Goal: Task Accomplishment & Management: Manage account settings

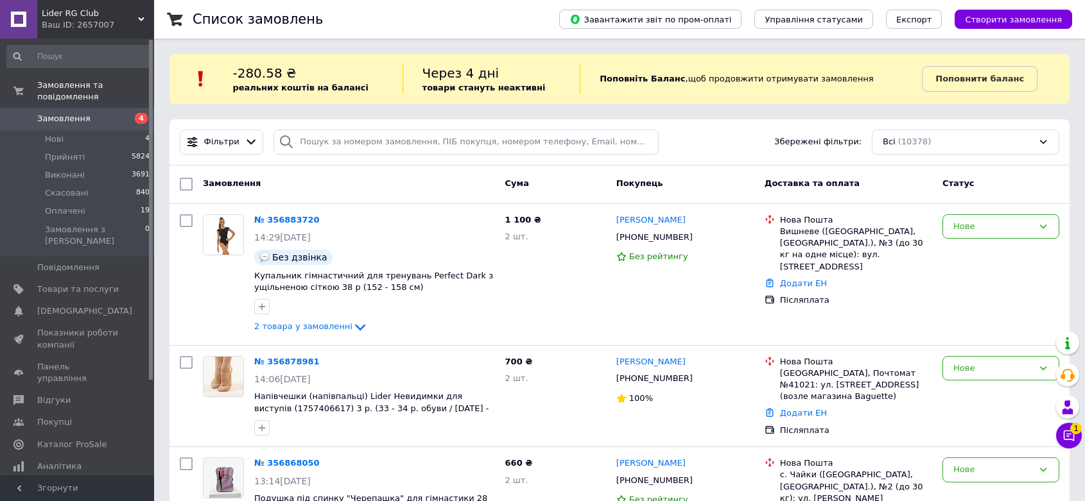
scroll to position [214, 0]
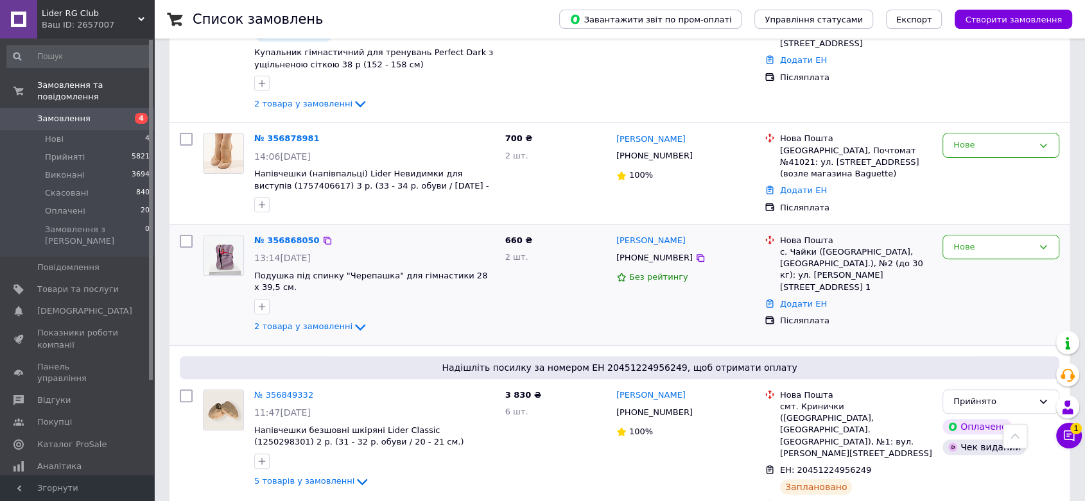
scroll to position [356, 0]
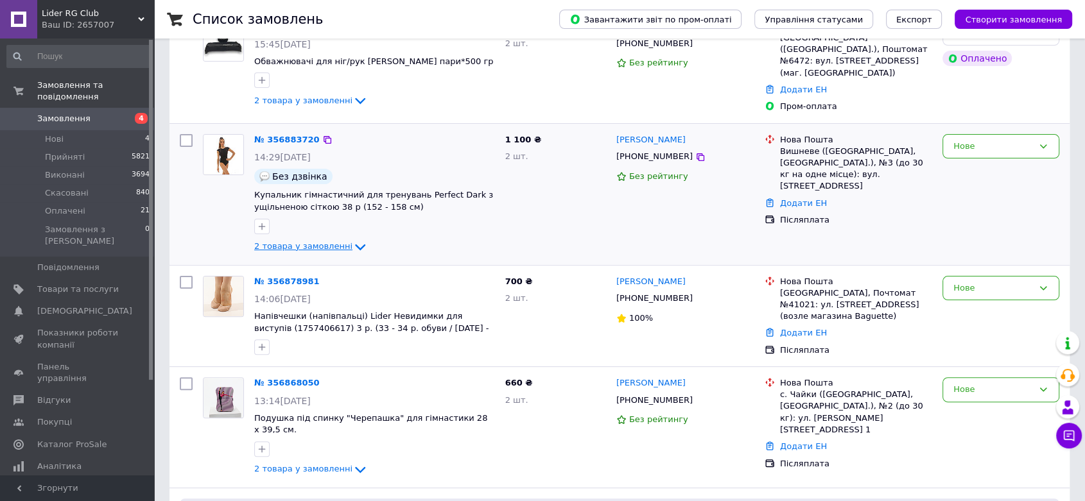
scroll to position [356, 0]
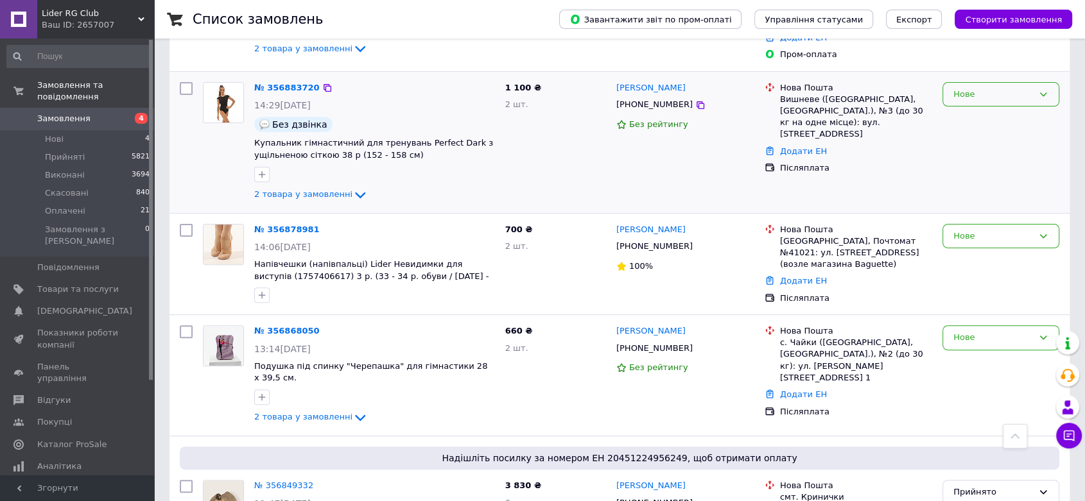
click at [1015, 92] on div "Нове" at bounding box center [993, 94] width 80 height 13
click at [1011, 117] on li "Прийнято" at bounding box center [1001, 121] width 116 height 24
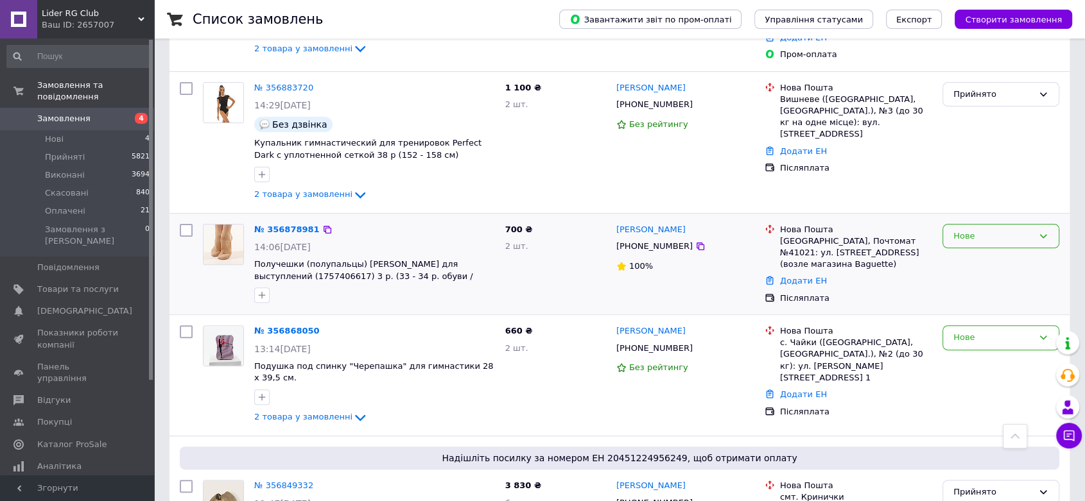
click at [974, 230] on div "Нове" at bounding box center [993, 236] width 80 height 13
click at [985, 254] on li "Прийнято" at bounding box center [1001, 263] width 116 height 24
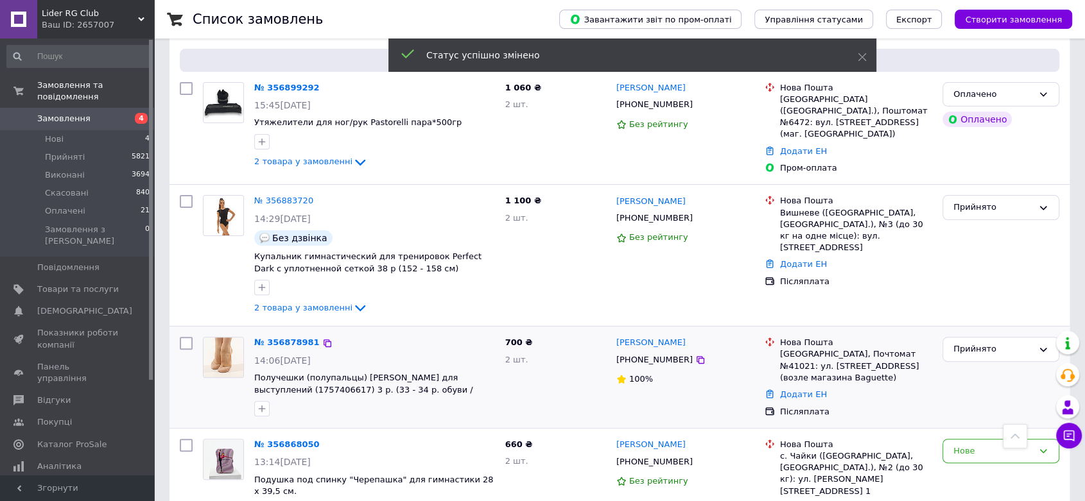
scroll to position [458, 0]
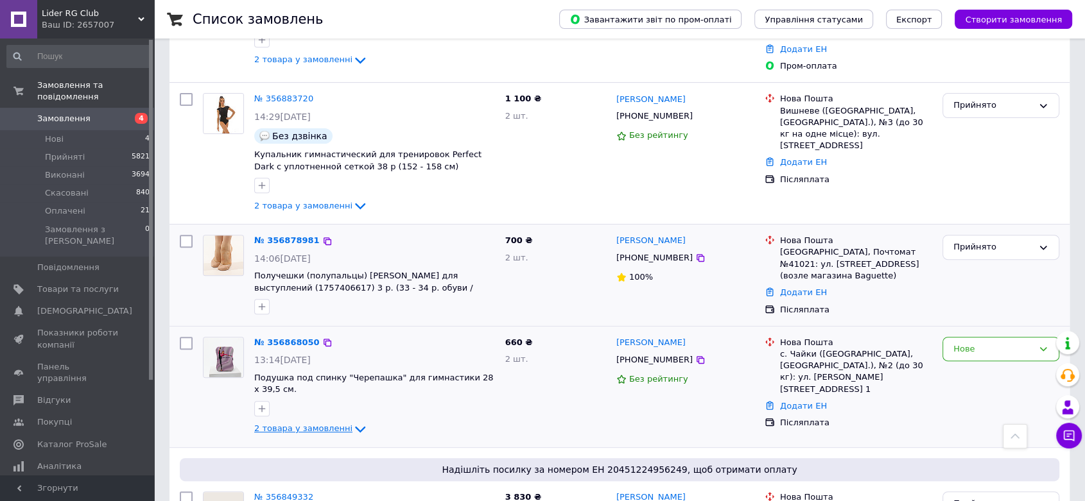
click at [279, 424] on span "2 товара у замовленні" at bounding box center [303, 429] width 98 height 10
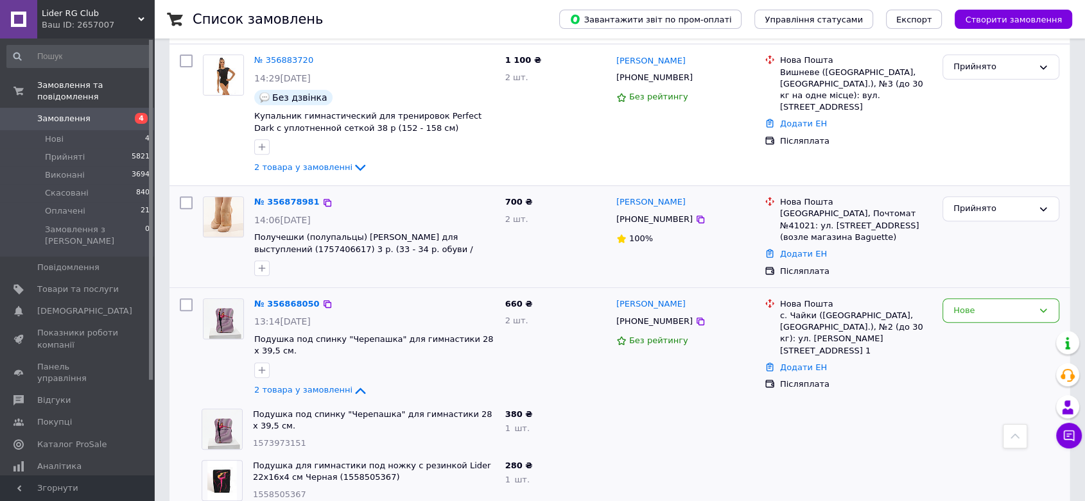
scroll to position [529, 0]
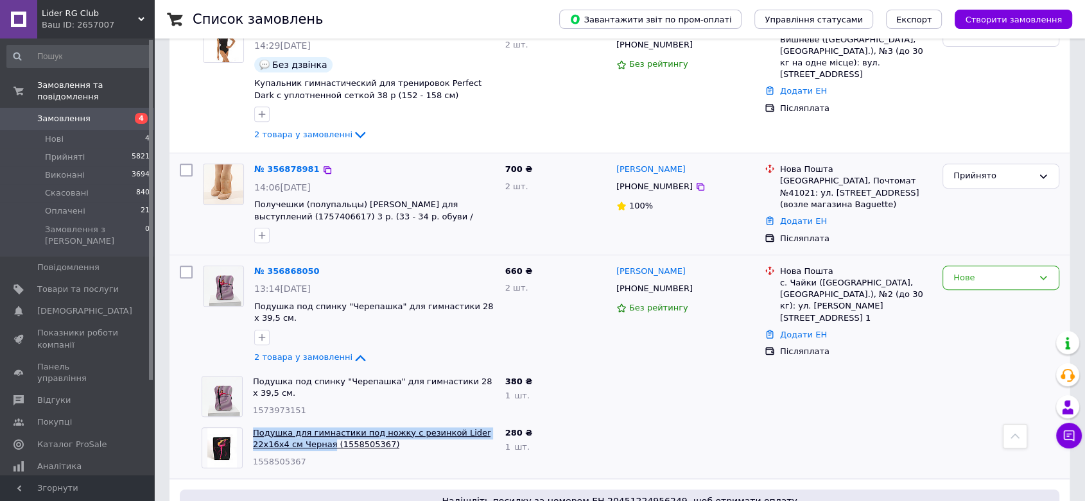
drag, startPoint x: 249, startPoint y: 409, endPoint x: 293, endPoint y: 426, distance: 46.5
click at [293, 426] on div "Подушка для гимнастики под ножку с резинкой Lider 22x16x4 см Черная (1558505367…" at bounding box center [374, 447] width 252 height 51
copy link "Подушка для гимнастики под ножку с резинкой Lider 22x16x4 см Черная"
click at [74, 284] on span "Товари та послуги" at bounding box center [78, 290] width 82 height 12
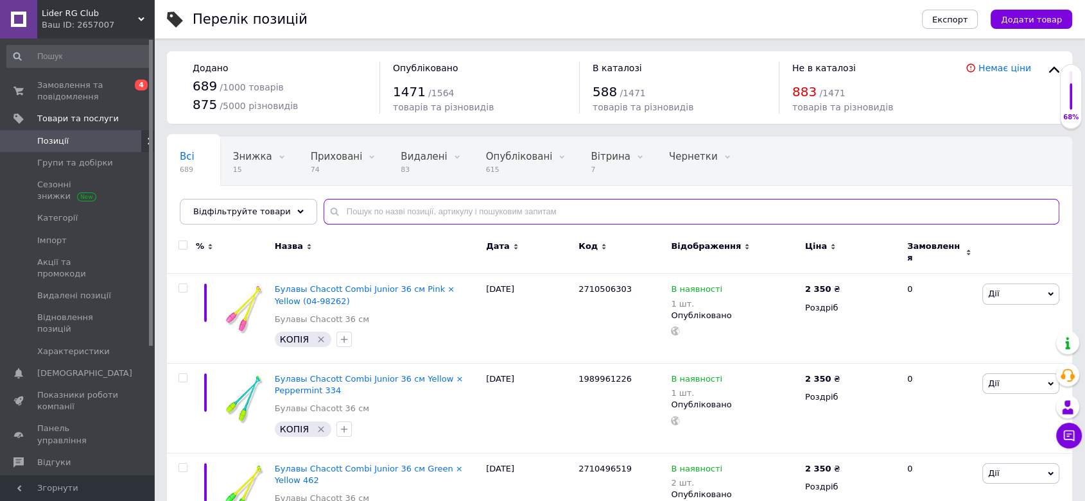
click at [349, 207] on input "text" at bounding box center [691, 212] width 736 height 26
paste input "Подушка для гимнастики под ножку с резинкой Lider 22x16x4 см Черная"
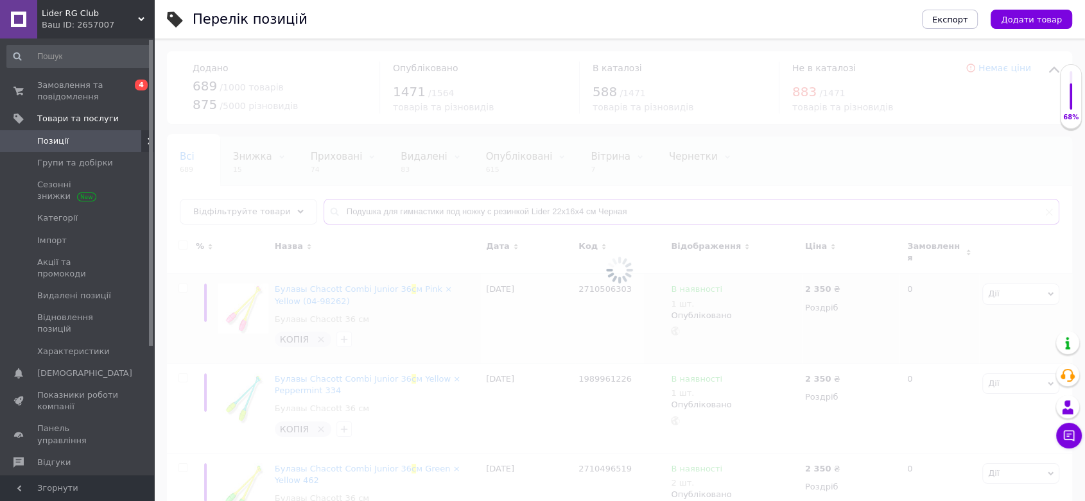
type input "Подушка для гимнастики под ножку с резинкой Lider 22x16x4 см Черная"
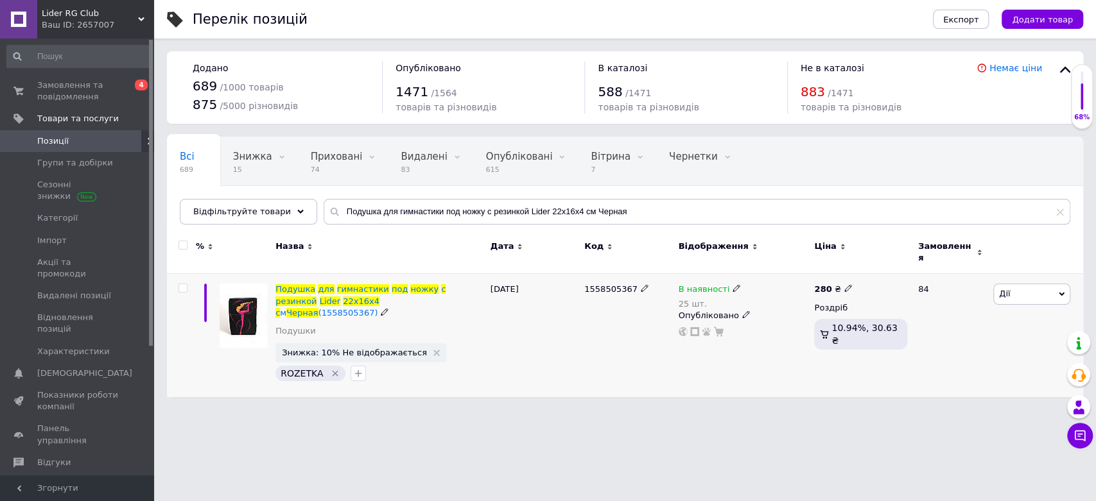
click at [732, 284] on icon at bounding box center [736, 288] width 8 height 8
click at [780, 301] on li "Немає в наявності" at bounding box center [807, 307] width 122 height 18
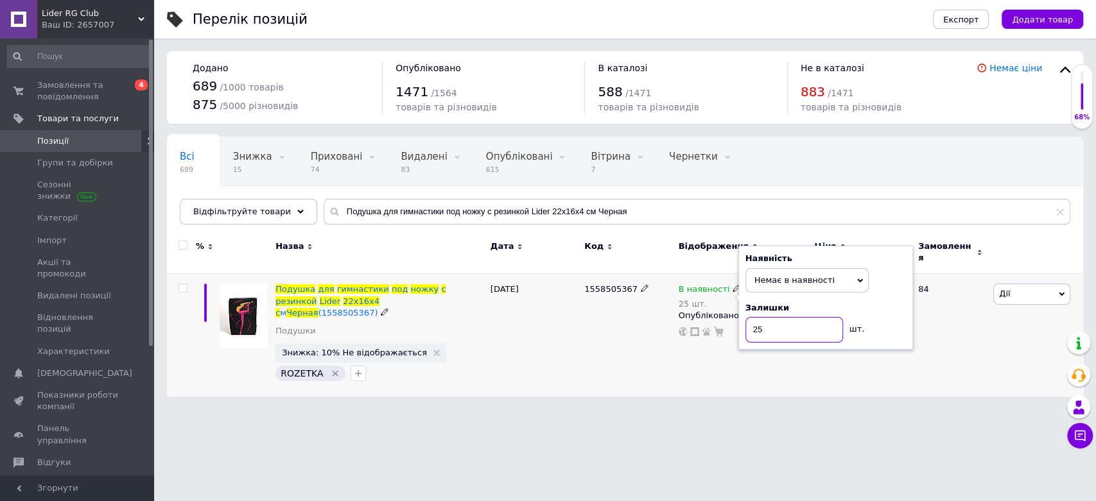
drag, startPoint x: 768, startPoint y: 321, endPoint x: 744, endPoint y: 322, distance: 24.4
click at [744, 322] on div "Наявність Немає в наявності В наявності Під замовлення Готово до відправки Зали…" at bounding box center [825, 298] width 175 height 104
type input "0"
click at [698, 403] on html "Lider RG Club Ваш ID: 2657007 Сайт Lider RG Club Кабінет покупця Перевірити ста…" at bounding box center [548, 205] width 1096 height 410
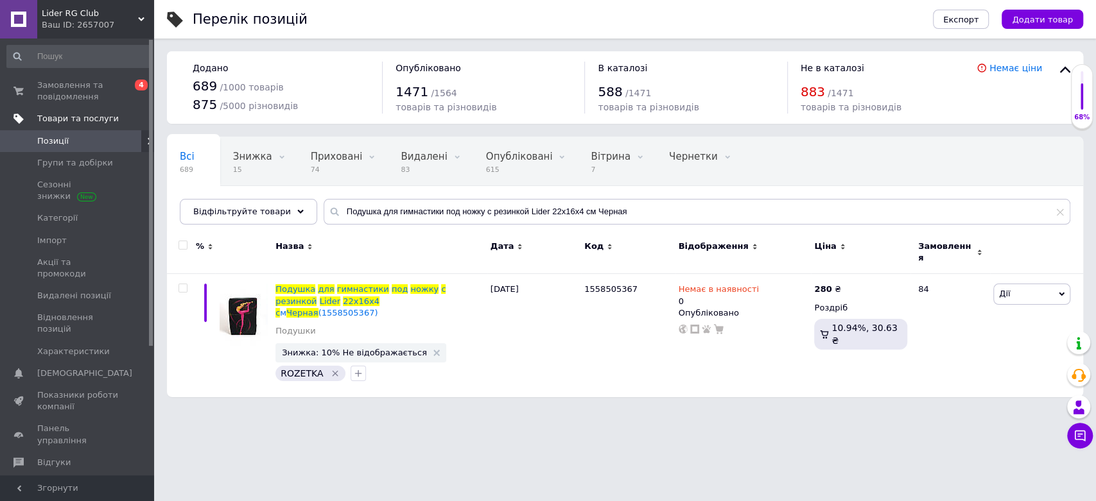
click at [118, 117] on span "Товари та послуги" at bounding box center [95, 119] width 117 height 12
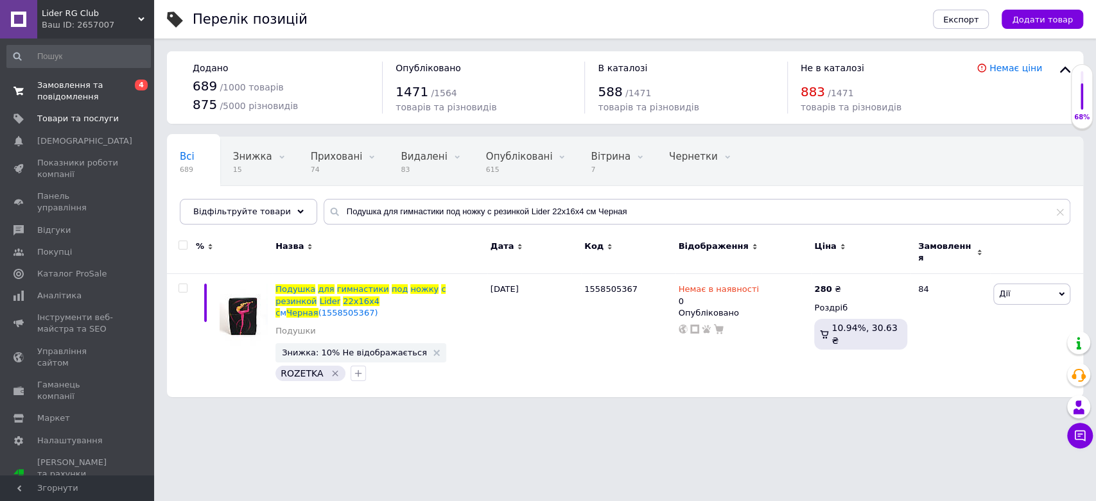
click at [116, 102] on span "Замовлення та повідомлення" at bounding box center [78, 91] width 82 height 23
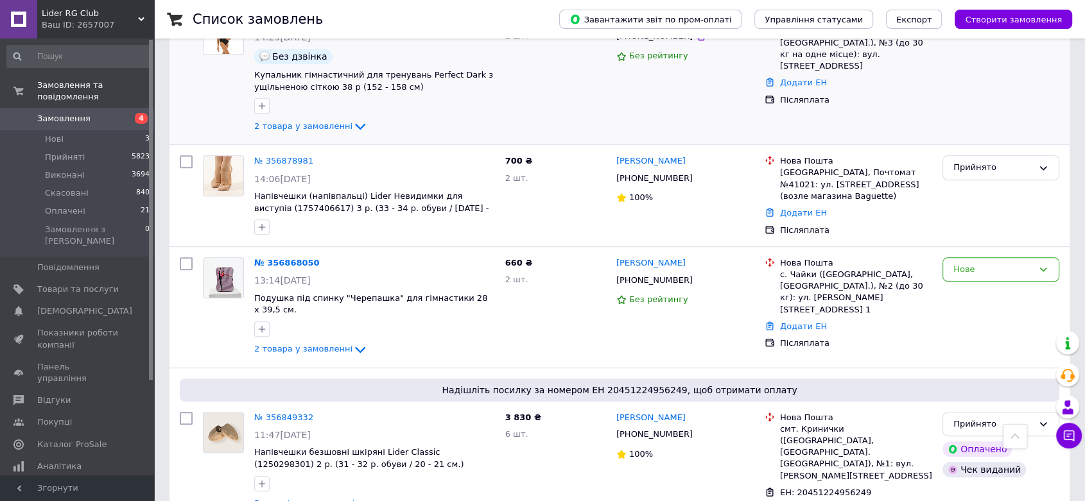
scroll to position [642, 0]
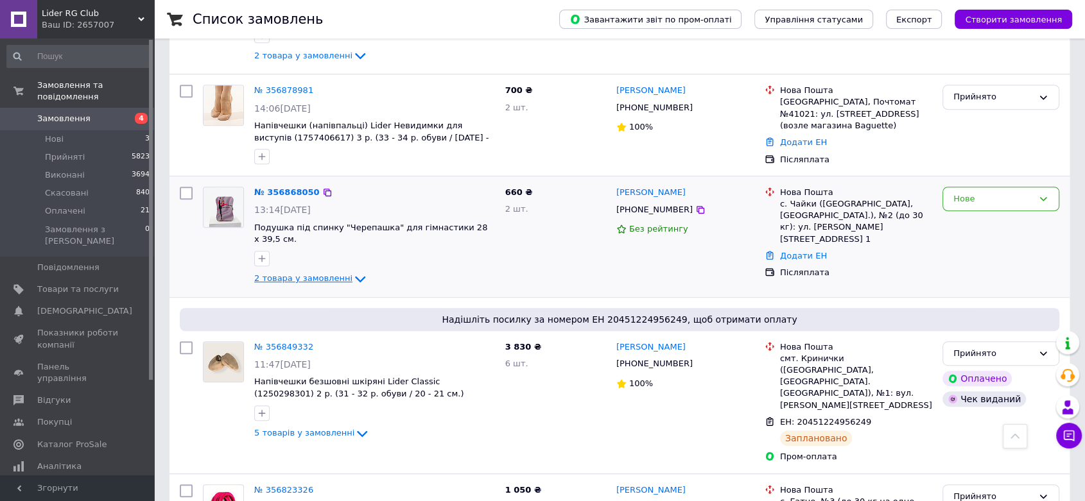
click at [325, 273] on span "2 товара у замовленні" at bounding box center [303, 278] width 98 height 10
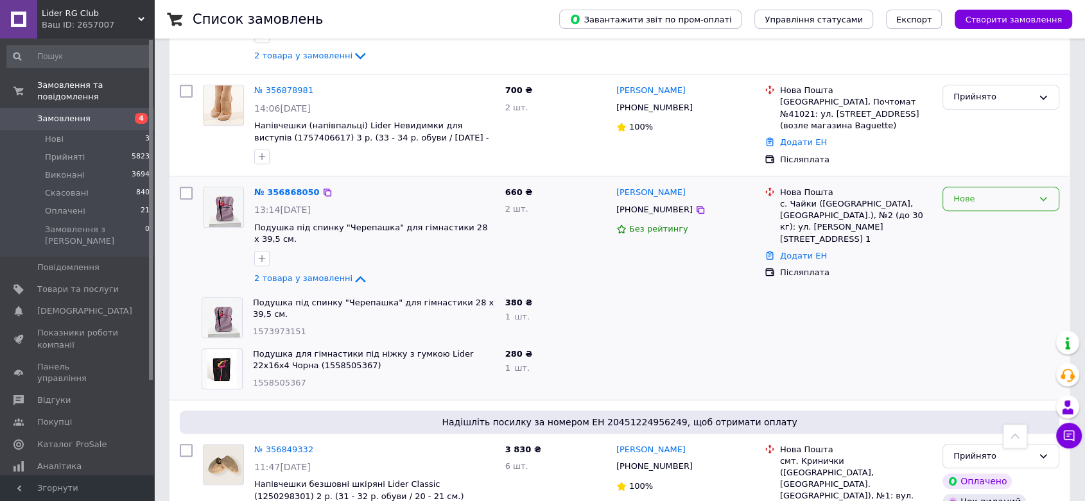
click at [950, 187] on div "Нове" at bounding box center [1000, 199] width 117 height 25
click at [977, 214] on li "Прийнято" at bounding box center [1001, 226] width 116 height 24
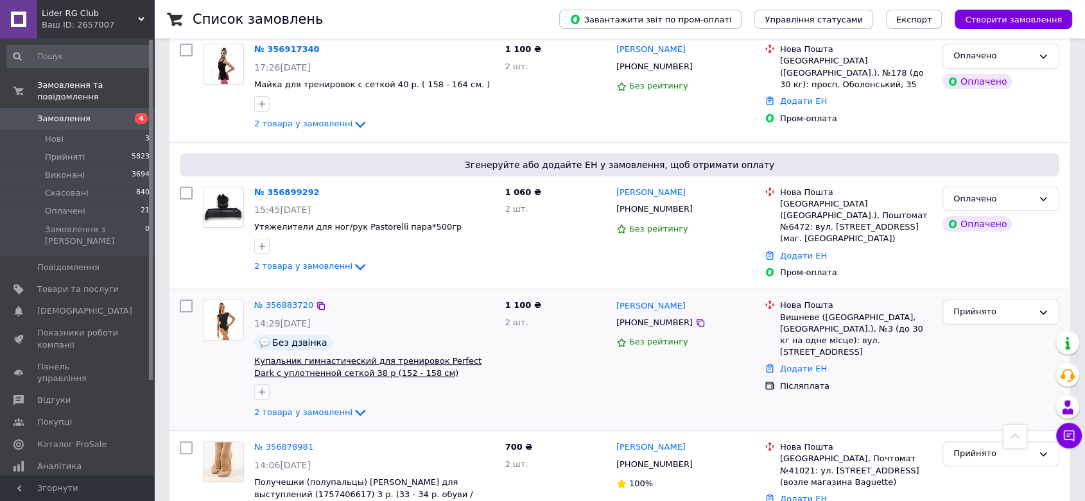
scroll to position [214, 0]
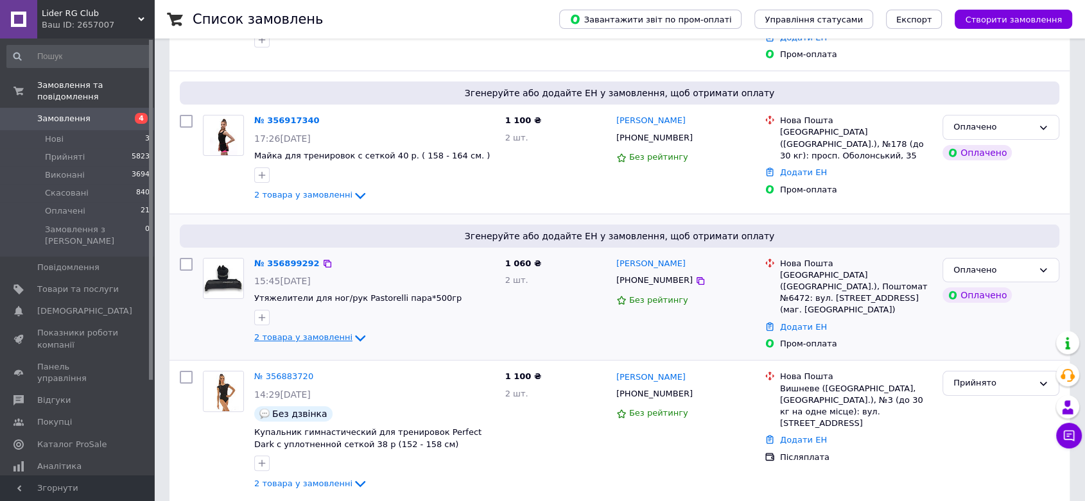
click at [320, 333] on span "2 товара у замовленні" at bounding box center [303, 338] width 98 height 10
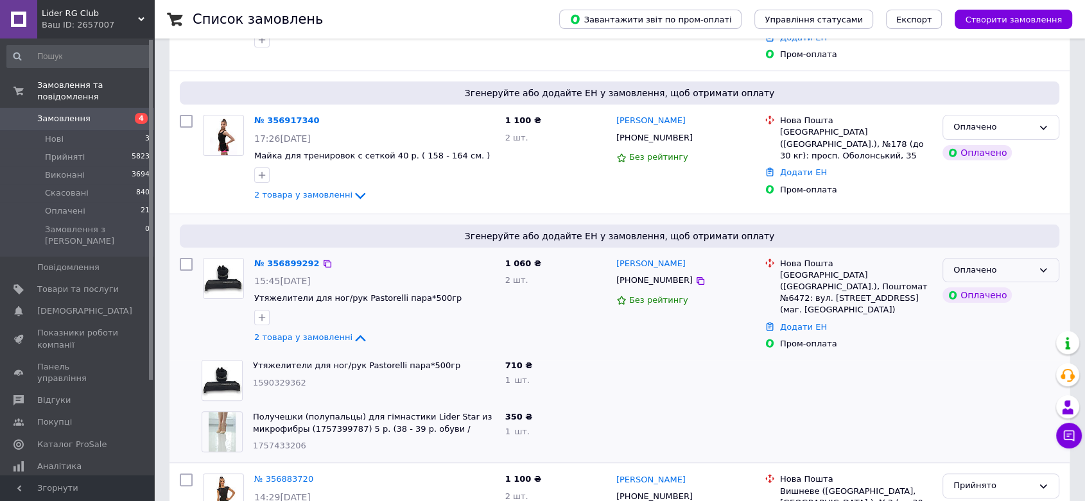
click at [1038, 265] on icon at bounding box center [1043, 270] width 10 height 10
click at [1011, 285] on li "Прийнято" at bounding box center [1001, 297] width 116 height 24
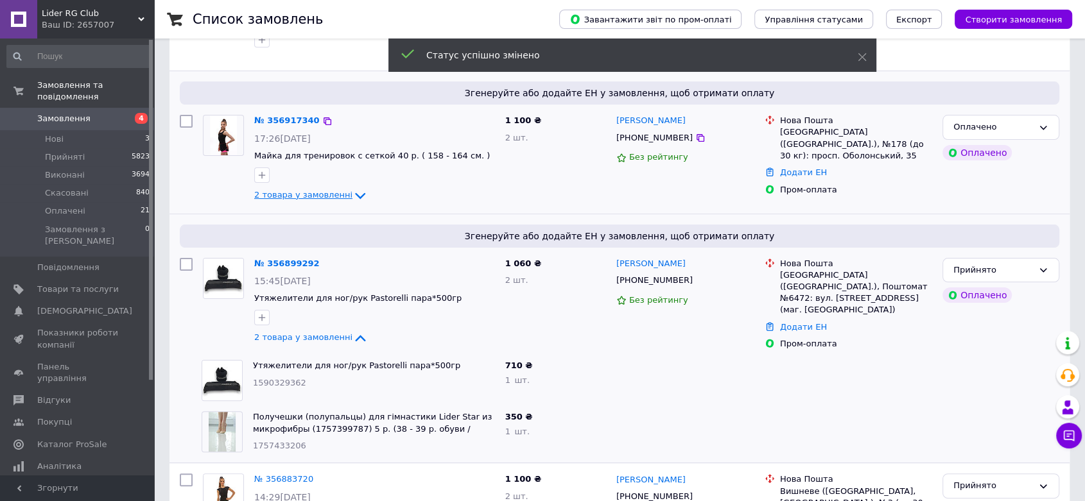
click at [321, 190] on span "2 товара у замовленні" at bounding box center [303, 195] width 98 height 10
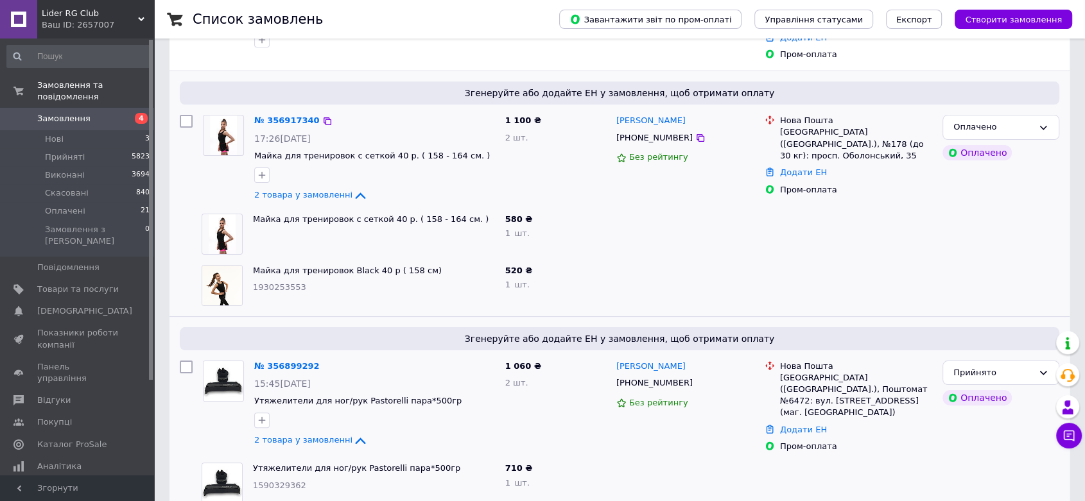
click at [990, 128] on div "Оплачено Оплачено" at bounding box center [1000, 159] width 127 height 98
click at [1001, 123] on div "Оплачено" at bounding box center [1000, 127] width 117 height 25
click at [976, 148] on li "Прийнято" at bounding box center [1001, 154] width 116 height 24
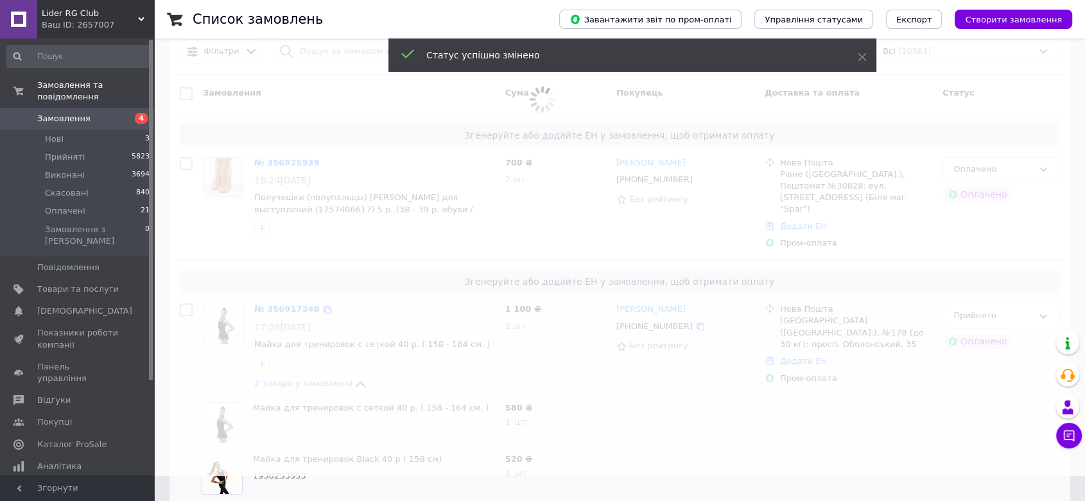
scroll to position [0, 0]
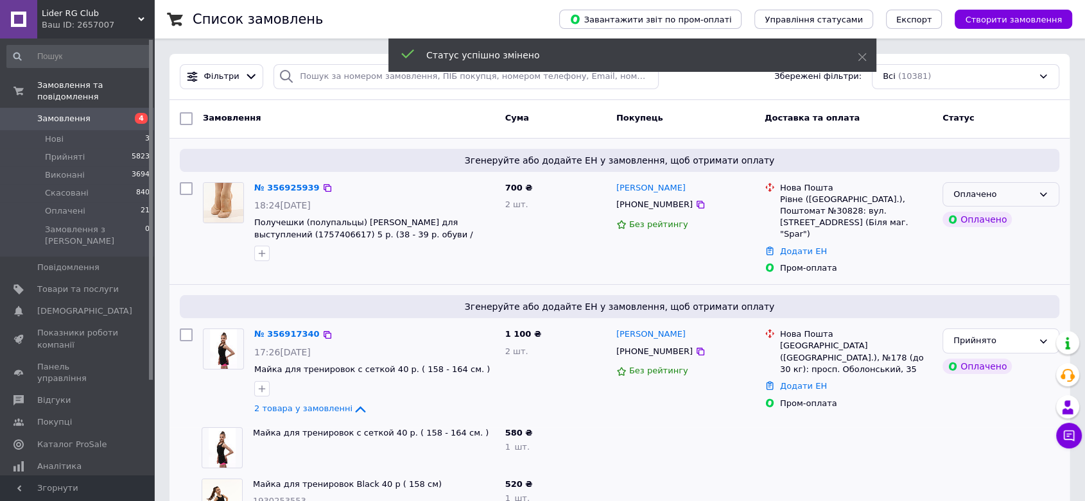
drag, startPoint x: 968, startPoint y: 185, endPoint x: 967, endPoint y: 193, distance: 7.2
click at [968, 187] on div "Оплачено" at bounding box center [1000, 194] width 117 height 25
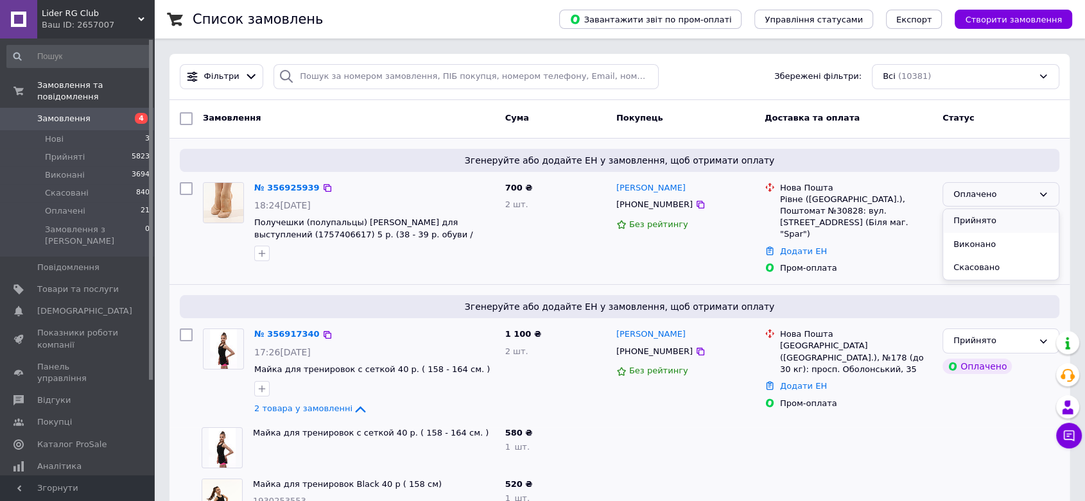
click at [965, 214] on li "Прийнято" at bounding box center [1001, 221] width 116 height 24
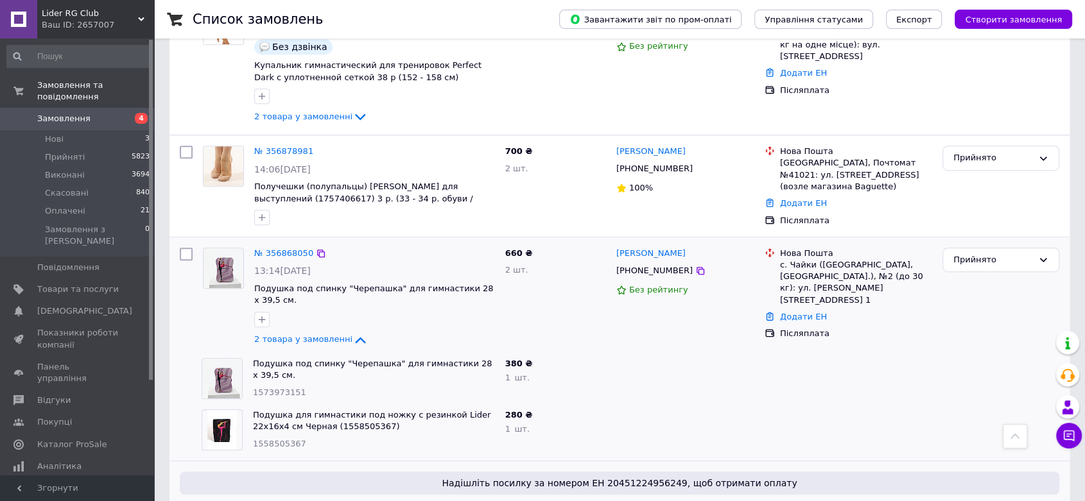
scroll to position [784, 0]
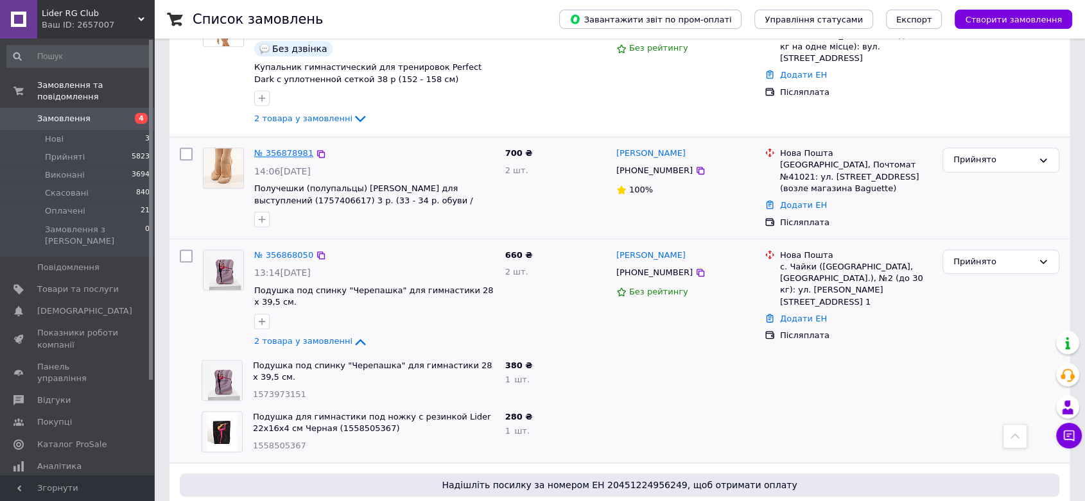
click at [275, 148] on link "№ 356878981" at bounding box center [283, 153] width 59 height 10
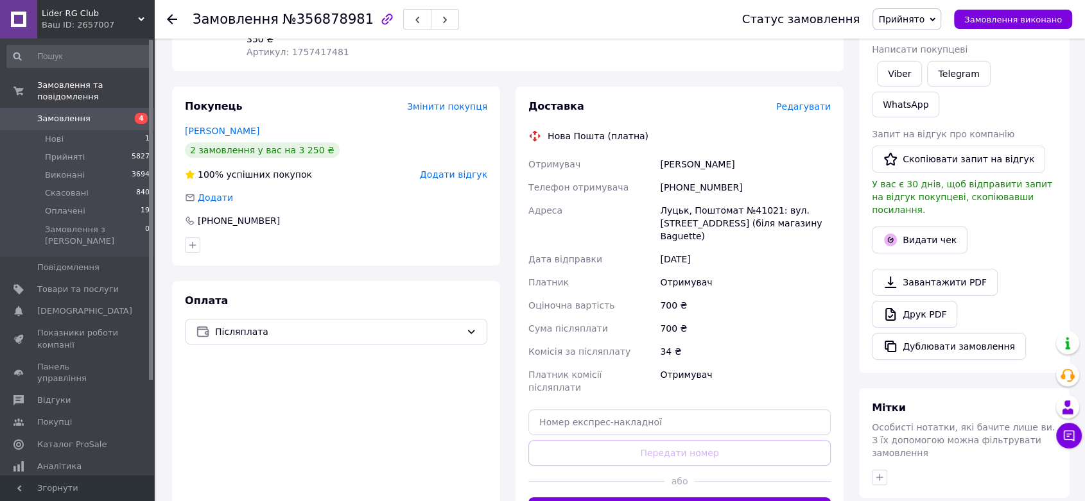
scroll to position [285, 0]
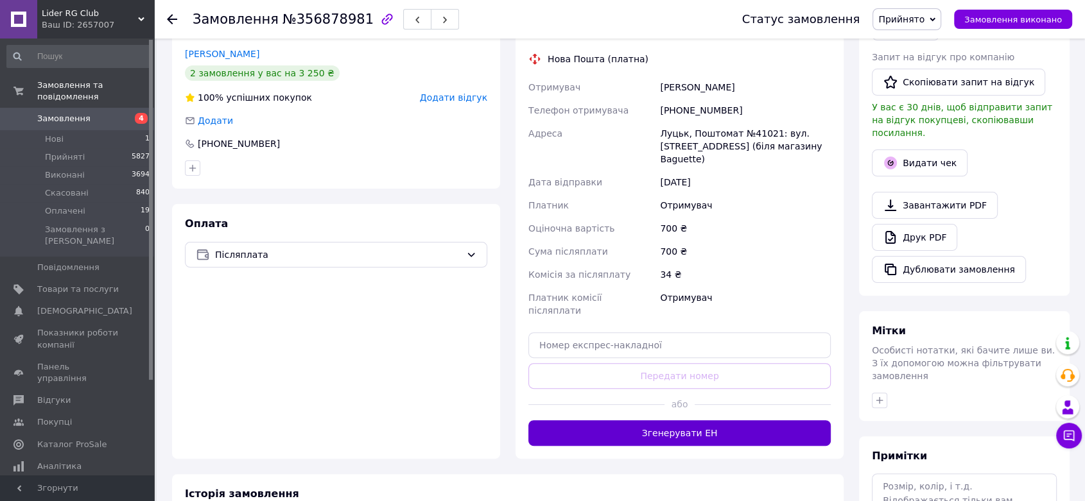
click at [675, 420] on button "Згенерувати ЕН" at bounding box center [679, 433] width 302 height 26
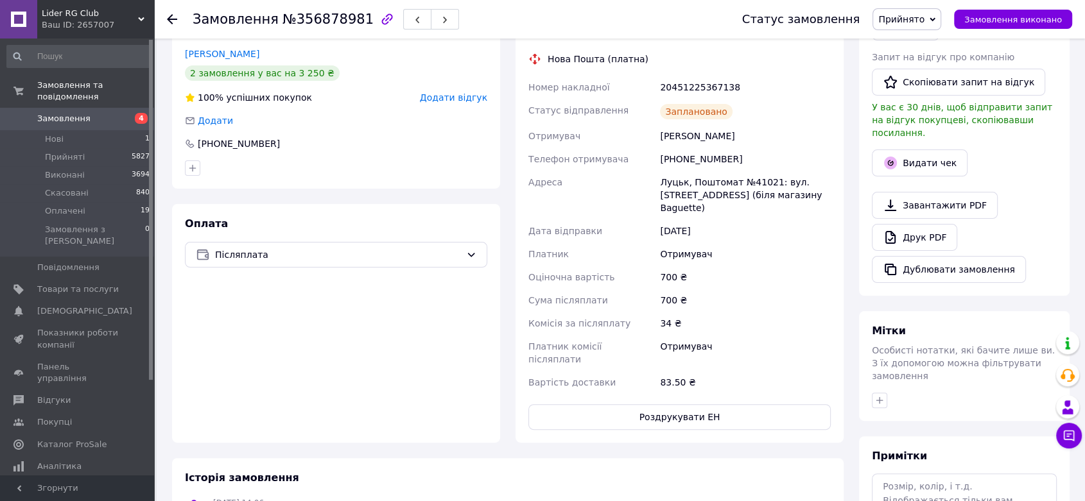
click at [173, 21] on icon at bounding box center [172, 19] width 10 height 10
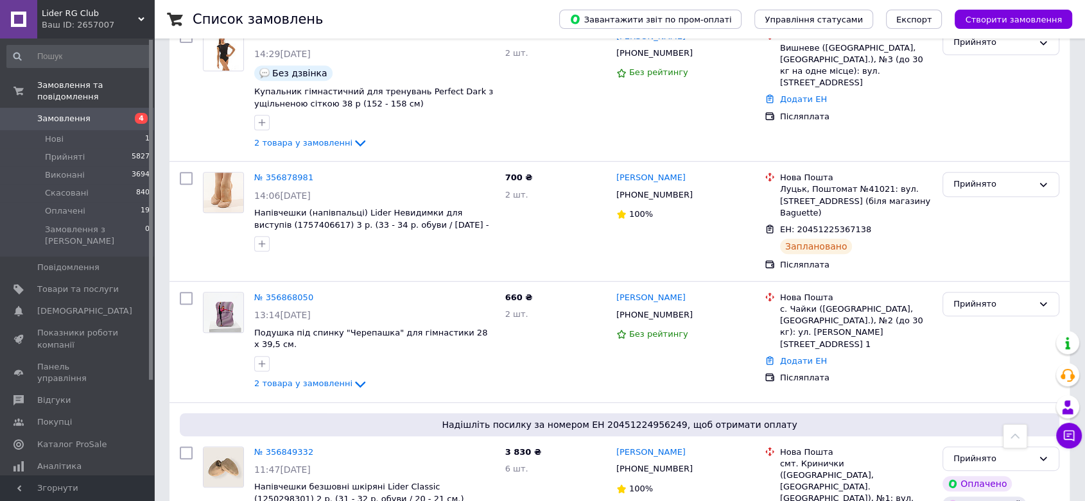
scroll to position [570, 0]
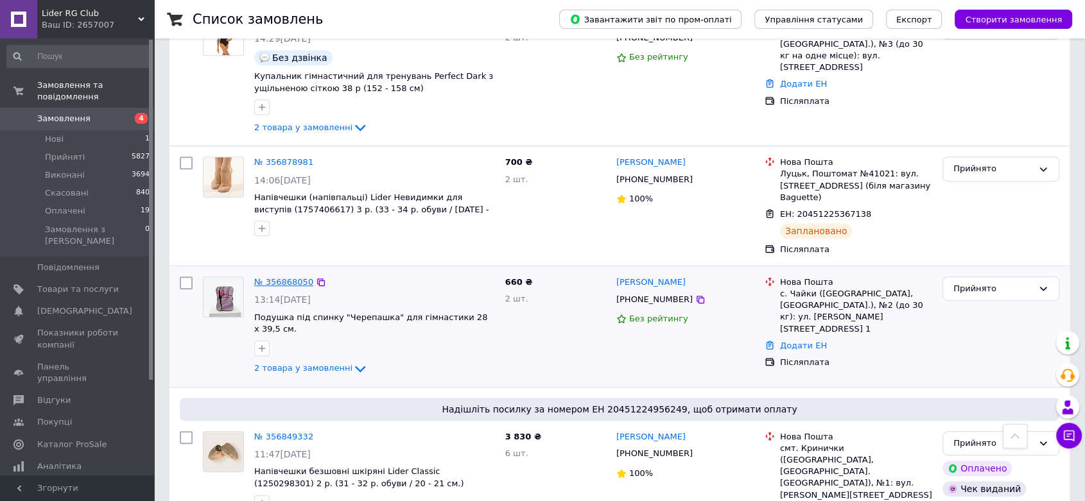
click at [271, 277] on link "№ 356868050" at bounding box center [283, 282] width 59 height 10
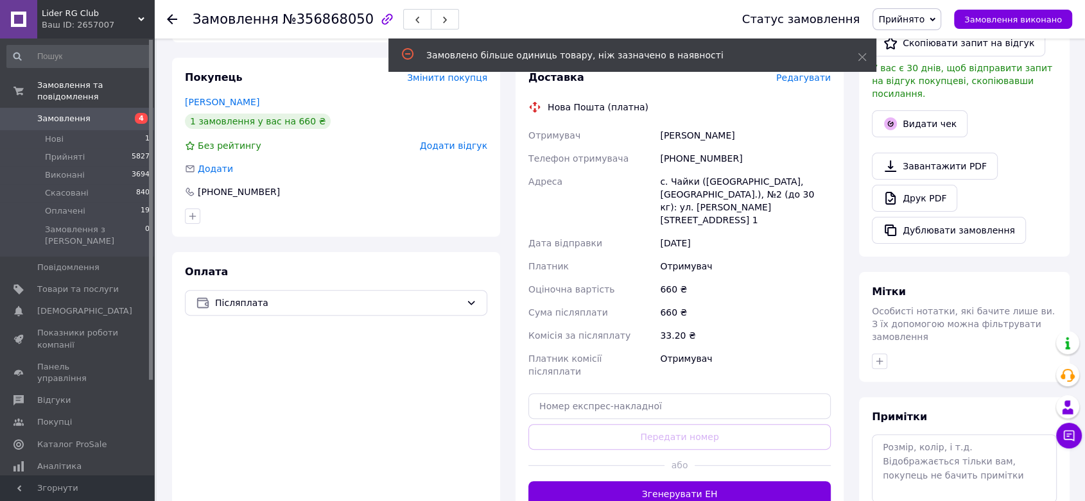
scroll to position [441, 0]
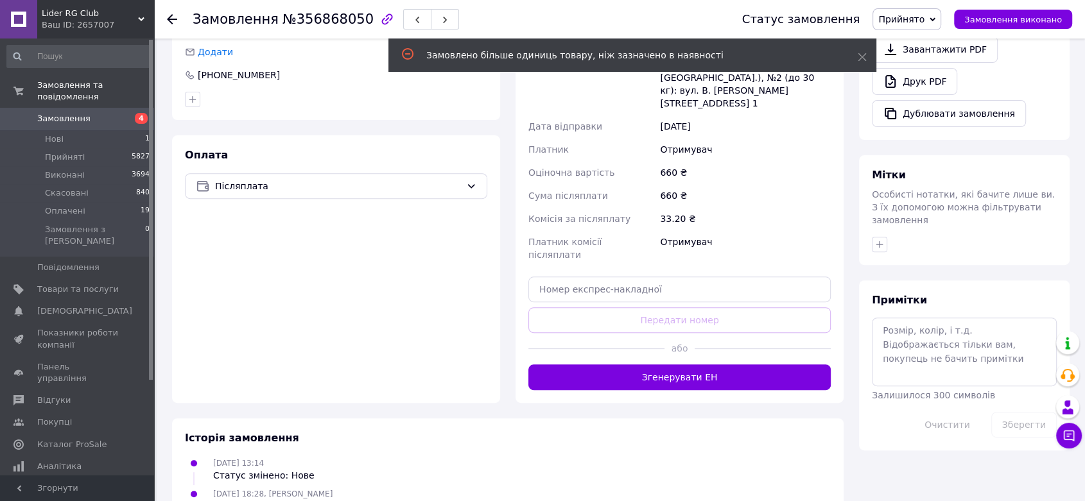
click at [637, 365] on button "Згенерувати ЕН" at bounding box center [679, 378] width 302 height 26
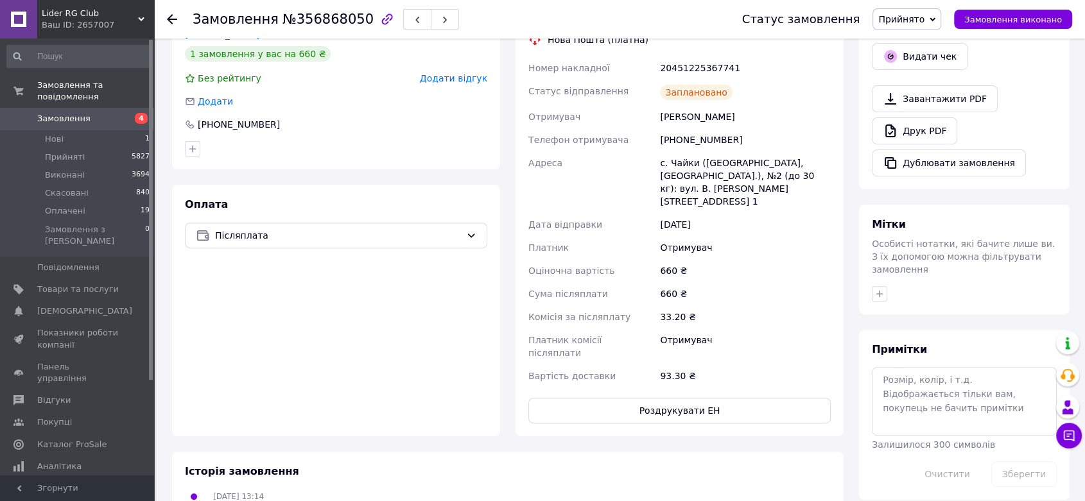
scroll to position [370, 0]
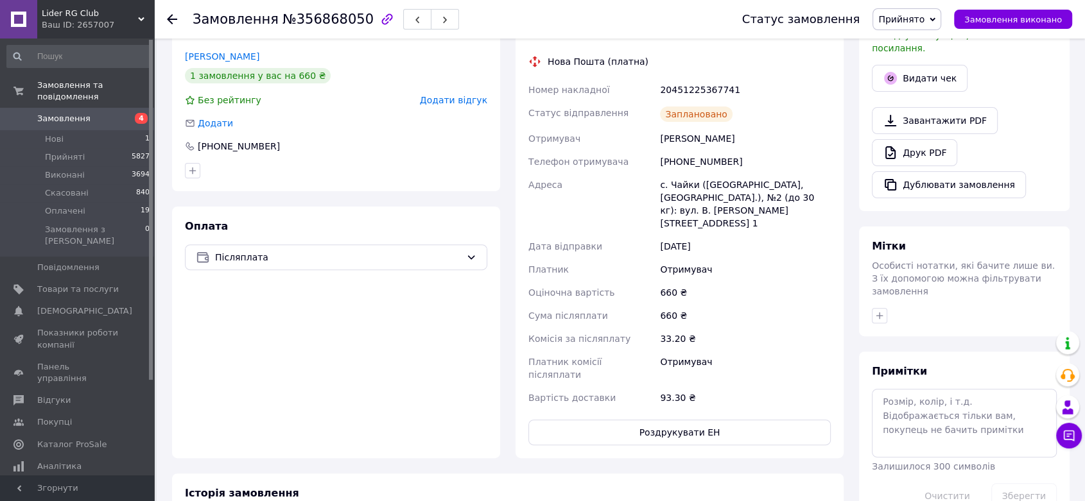
click at [171, 18] on icon at bounding box center [172, 19] width 10 height 10
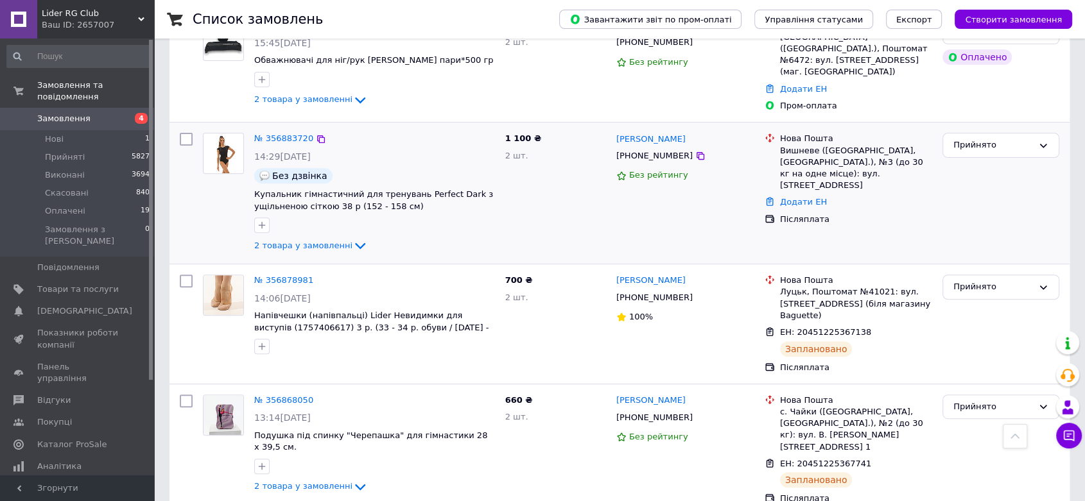
scroll to position [427, 0]
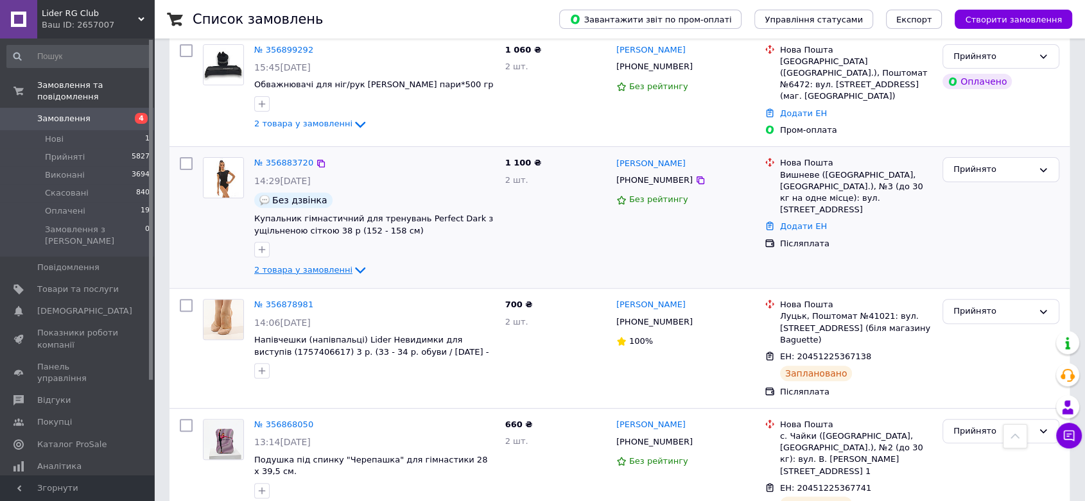
click at [337, 265] on span "2 товара у замовленні" at bounding box center [303, 270] width 98 height 10
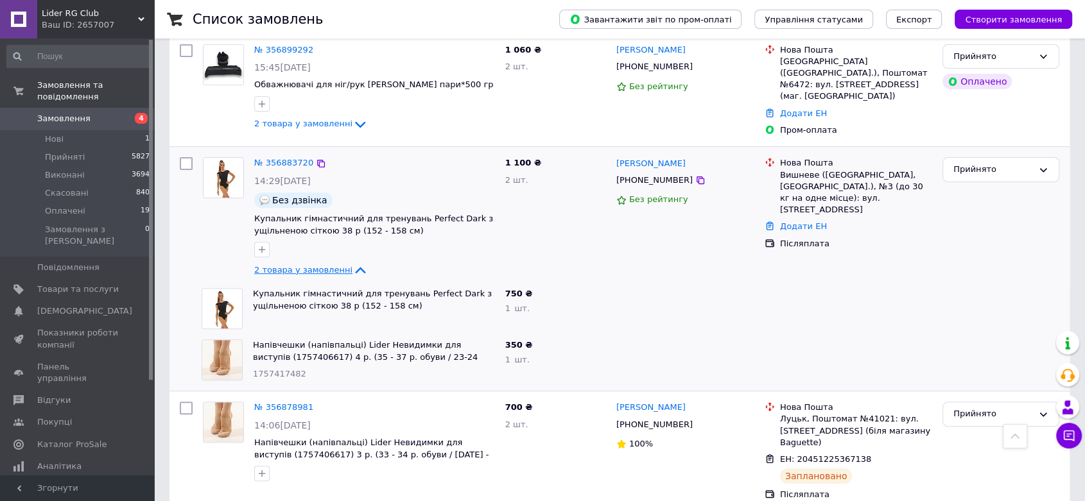
click at [330, 265] on span "2 товара у замовленні" at bounding box center [303, 270] width 98 height 10
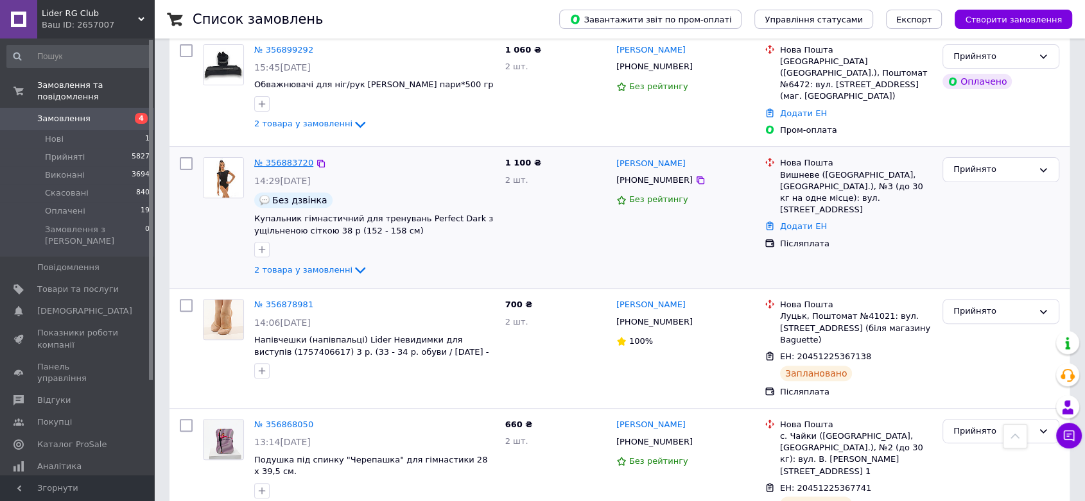
click at [268, 158] on link "№ 356883720" at bounding box center [283, 163] width 59 height 10
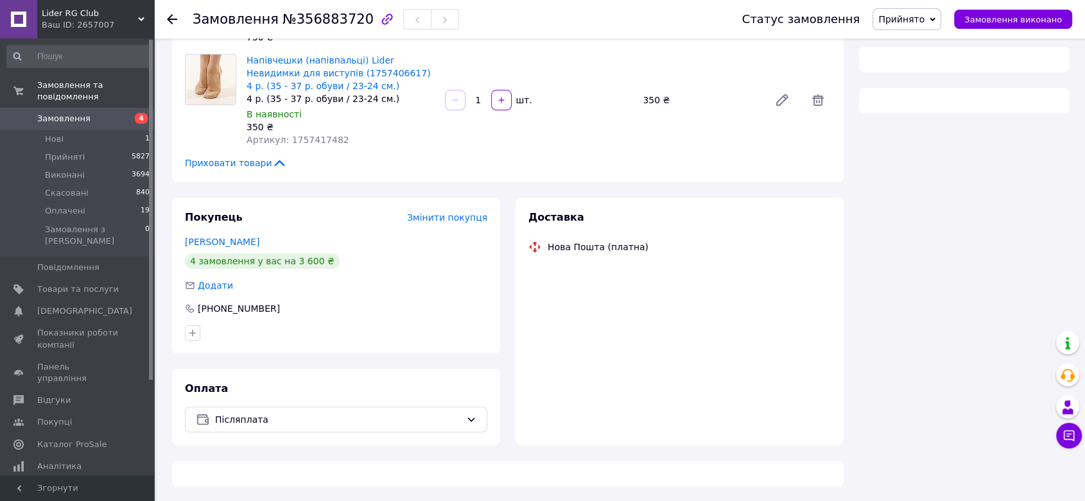
scroll to position [427, 0]
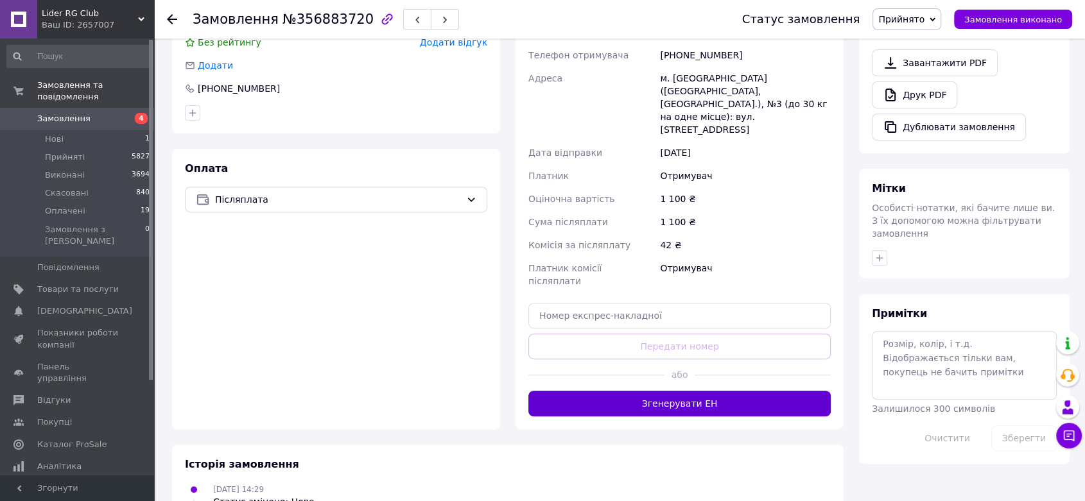
click at [700, 391] on button "Згенерувати ЕН" at bounding box center [679, 404] width 302 height 26
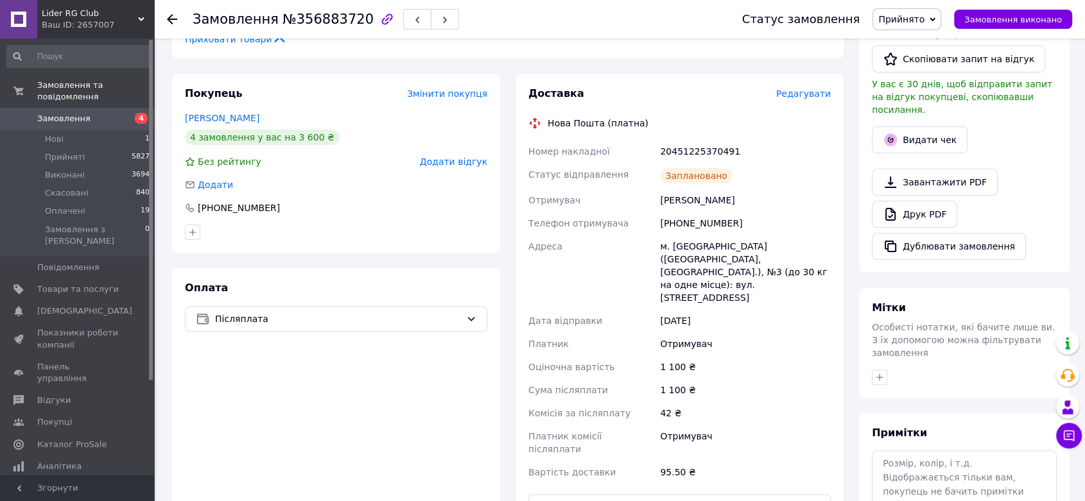
scroll to position [285, 0]
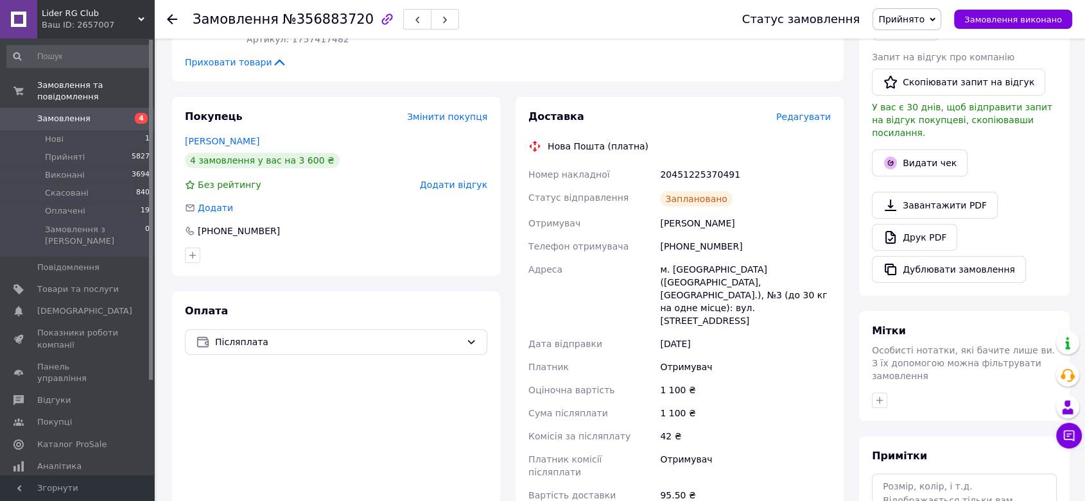
click at [163, 17] on div "Замовлення №356883720 Статус замовлення Прийнято Виконано Скасовано Оплачено За…" at bounding box center [619, 19] width 931 height 39
click at [170, 18] on icon at bounding box center [172, 19] width 10 height 10
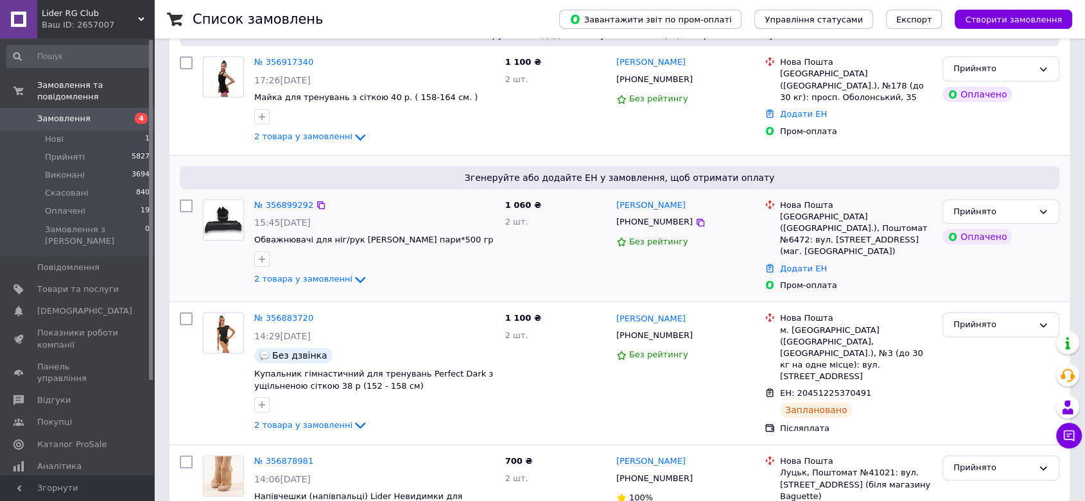
scroll to position [356, 0]
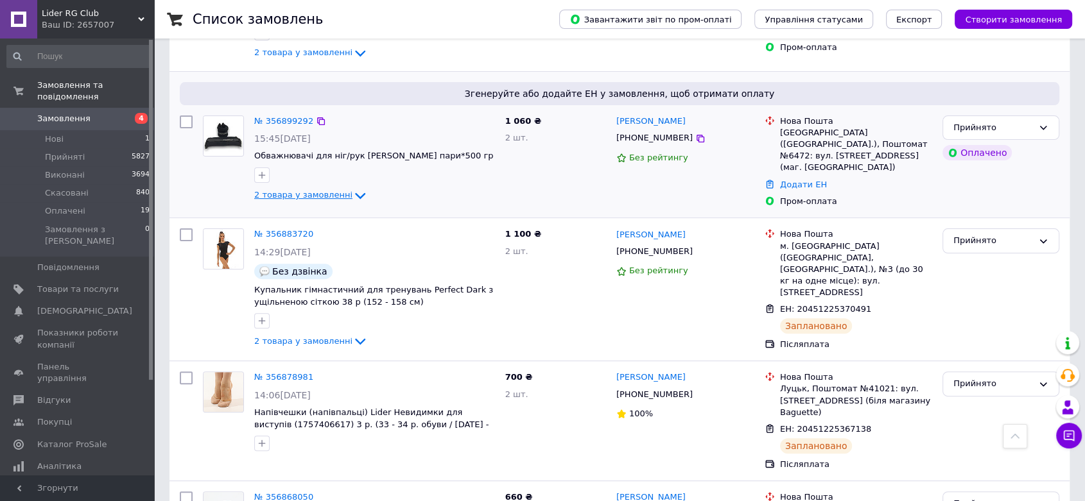
click at [327, 191] on span "2 товара у замовленні" at bounding box center [303, 196] width 98 height 10
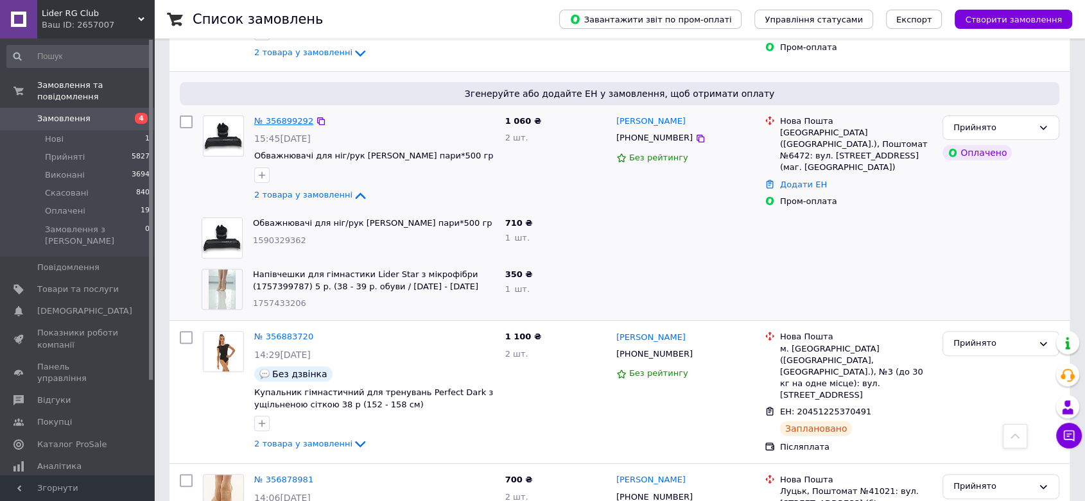
click at [282, 116] on link "№ 356899292" at bounding box center [283, 121] width 59 height 10
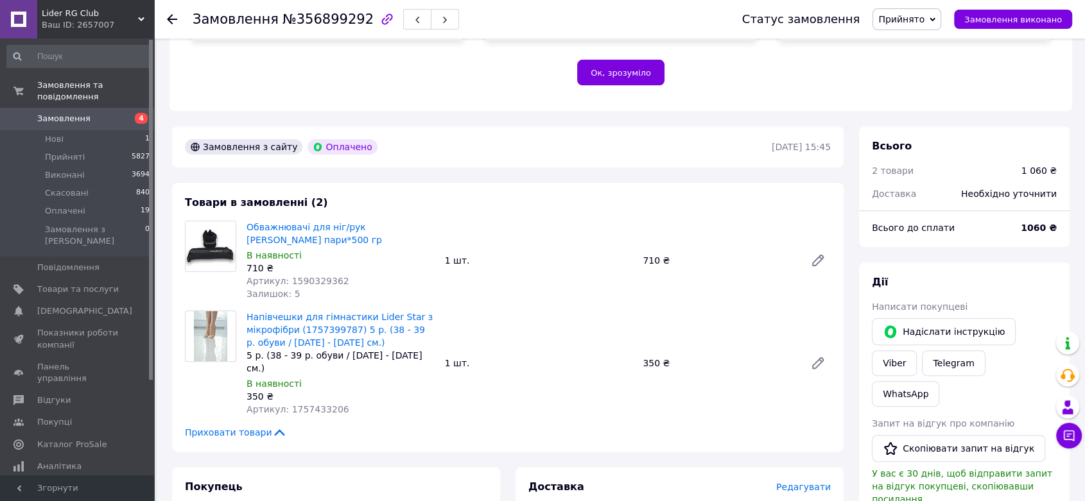
scroll to position [427, 0]
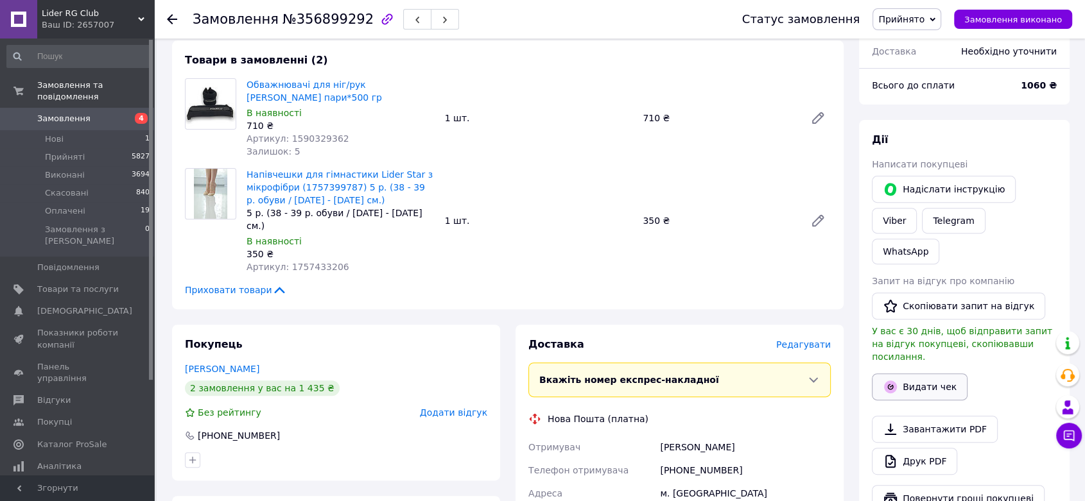
click at [916, 374] on button "Видати чек" at bounding box center [920, 387] width 96 height 27
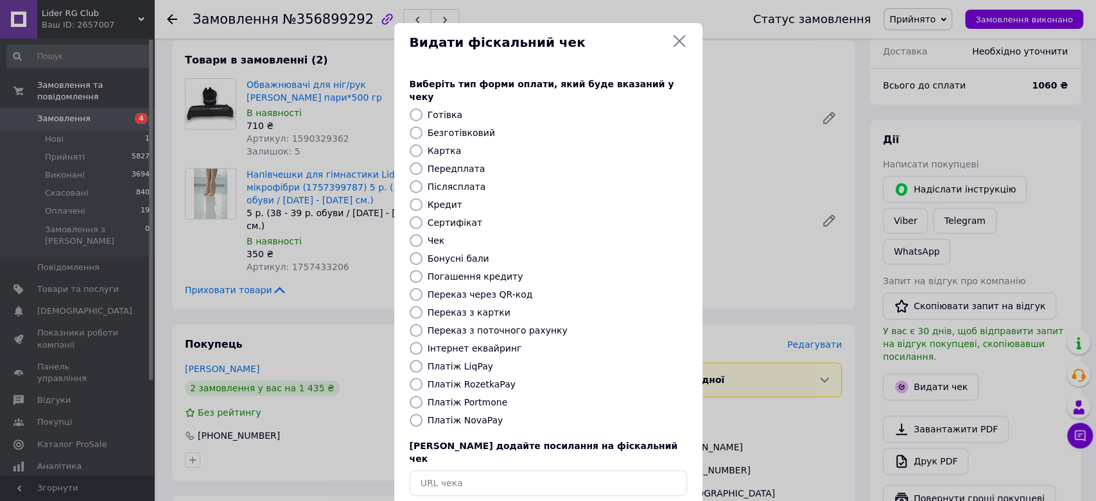
click at [485, 379] on label "Платіж RozetkaPay" at bounding box center [471, 384] width 88 height 10
click at [422, 378] on input "Платіж RozetkaPay" at bounding box center [415, 384] width 13 height 13
radio input "true"
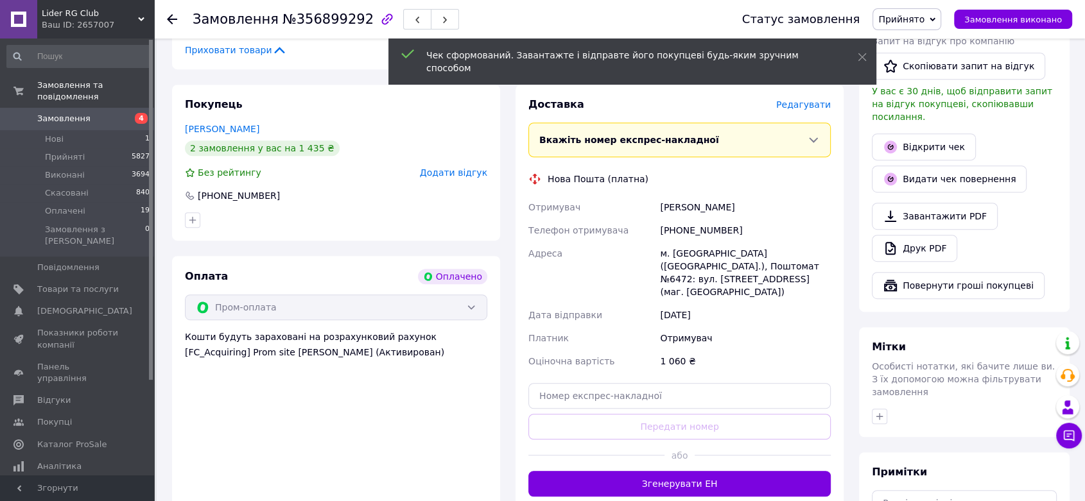
scroll to position [713, 0]
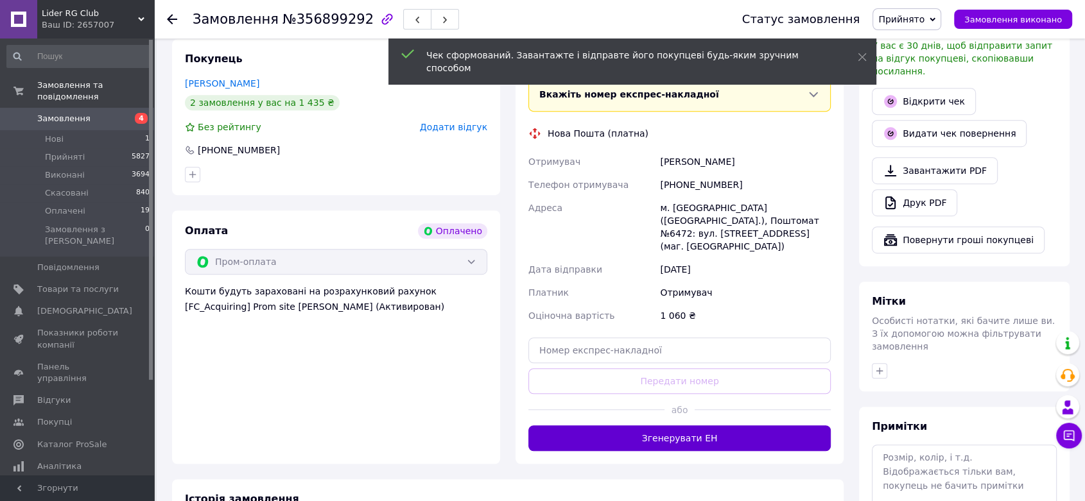
click at [720, 426] on button "Згенерувати ЕН" at bounding box center [679, 439] width 302 height 26
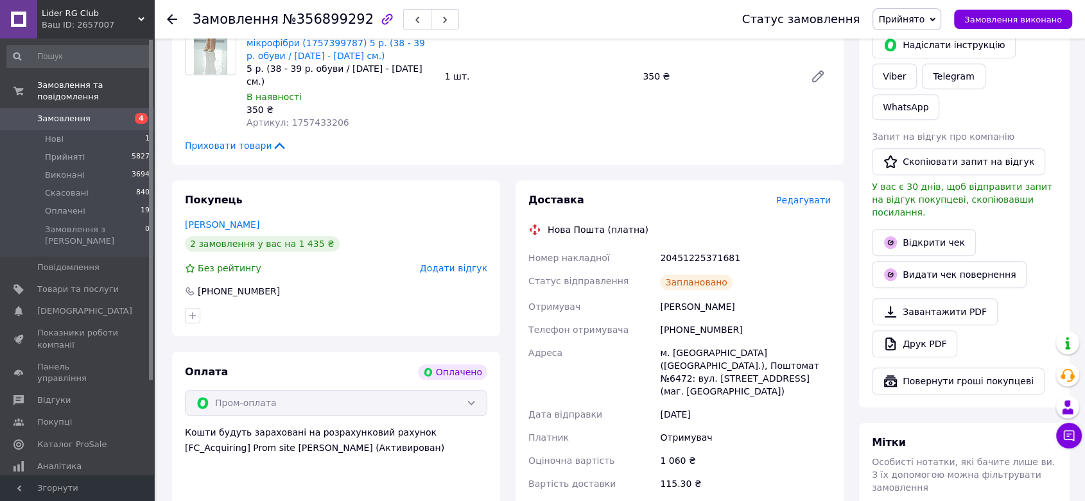
scroll to position [570, 0]
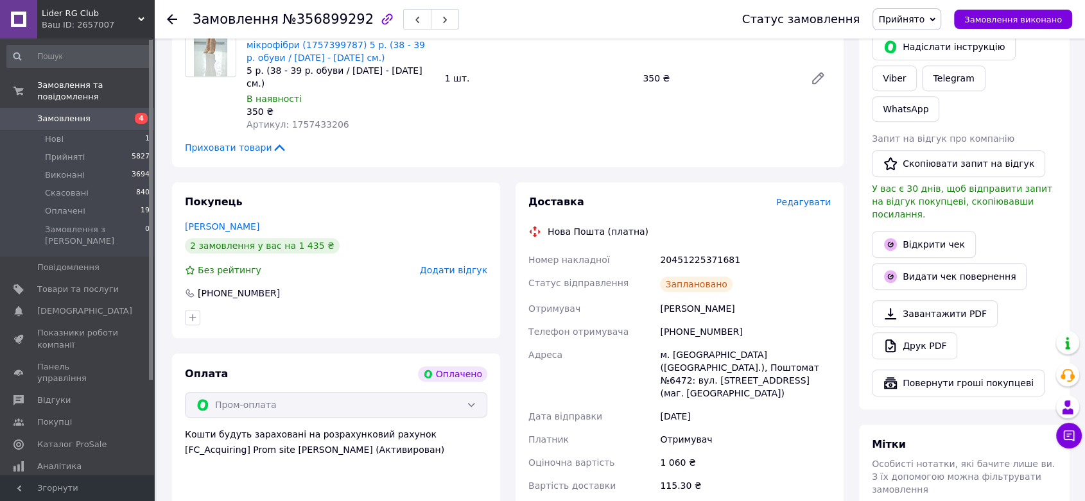
click at [168, 12] on div at bounding box center [180, 19] width 26 height 39
click at [176, 17] on icon at bounding box center [172, 19] width 10 height 10
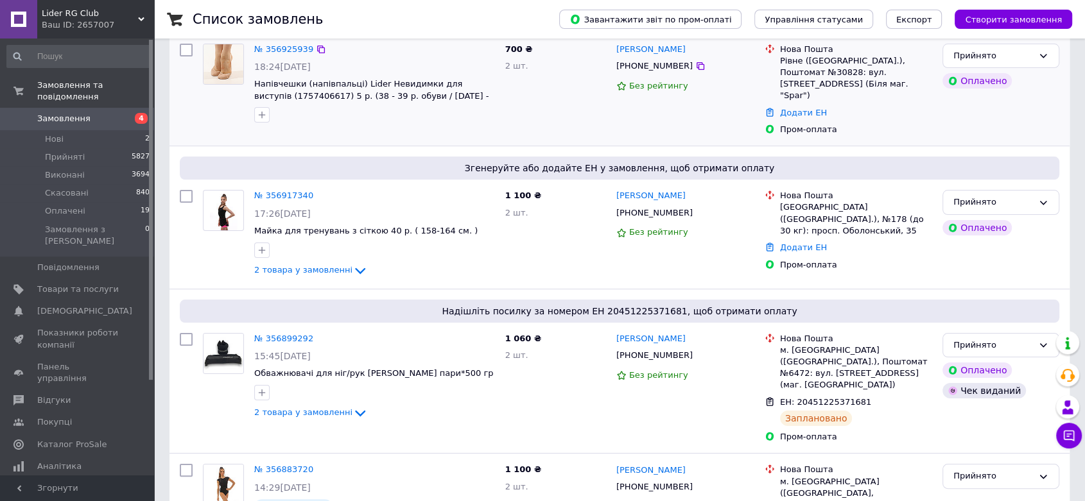
scroll to position [142, 0]
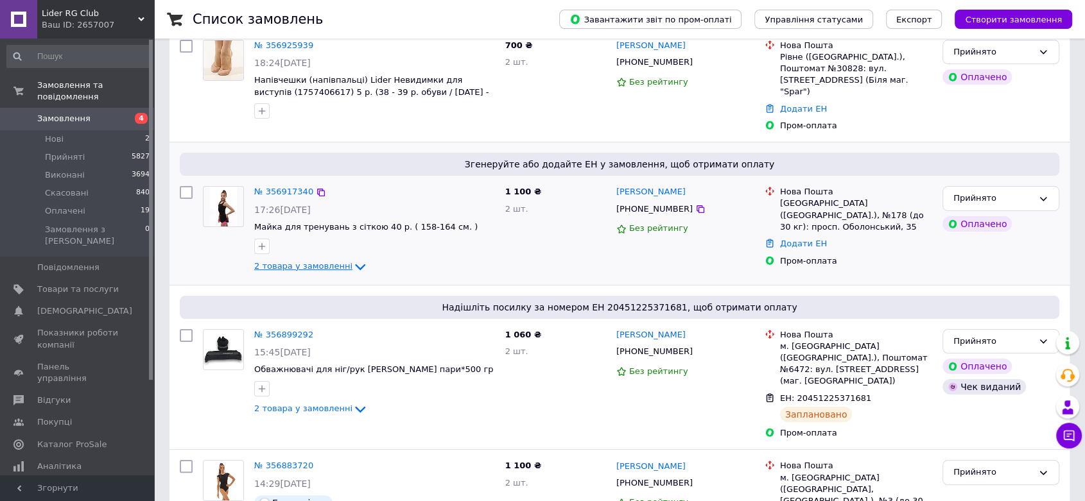
click at [314, 261] on span "2 товара у замовленні" at bounding box center [303, 266] width 98 height 10
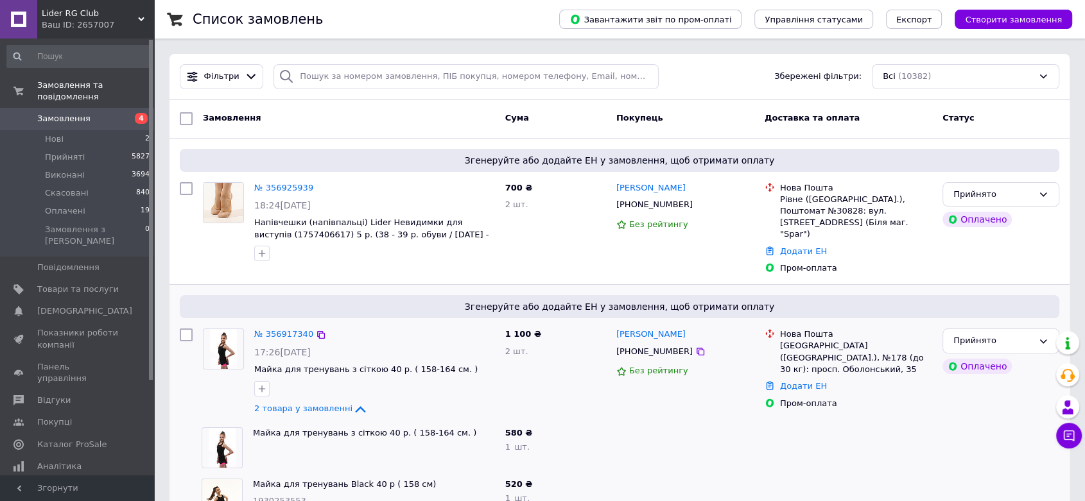
scroll to position [0, 0]
click at [273, 329] on link "№ 356917340" at bounding box center [283, 334] width 59 height 10
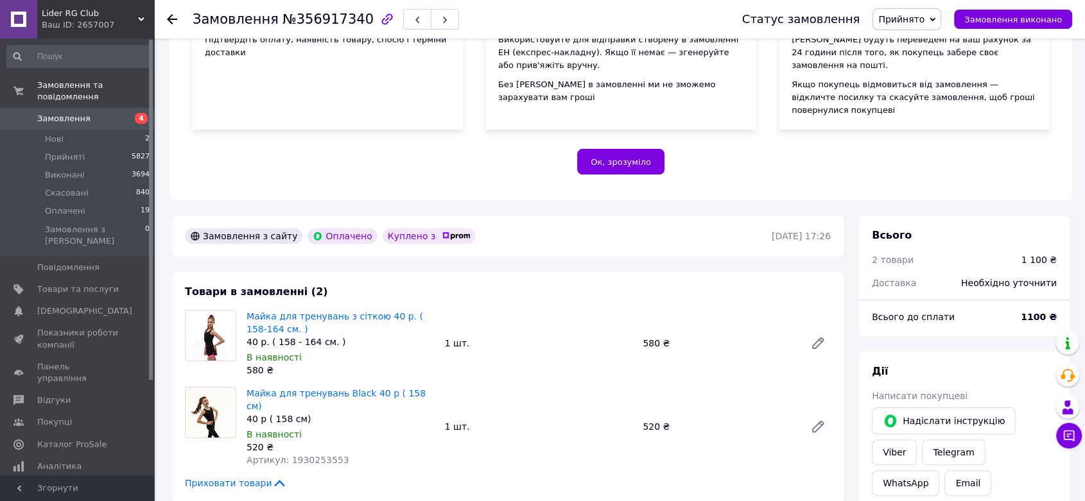
scroll to position [214, 0]
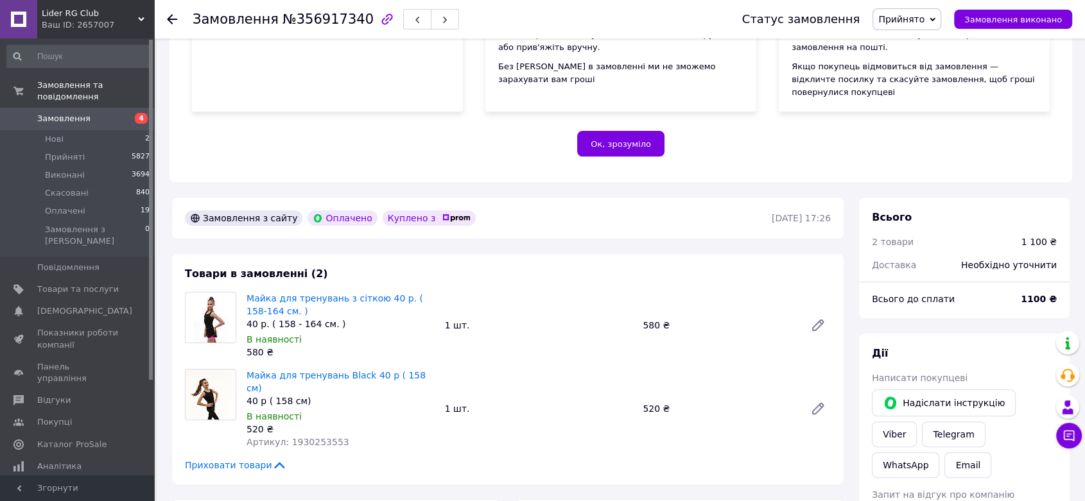
click at [178, 315] on div "Товари в замовленні (2) Майка для тренувань з сіткою 40 р. ( 158-164 см. ) 40 р…" at bounding box center [507, 369] width 671 height 230
click at [203, 314] on img at bounding box center [211, 318] width 34 height 50
click at [246, 293] on link "Майка для тренувань з сіткою 40 р. ( 158-164 см. )" at bounding box center [334, 304] width 176 height 23
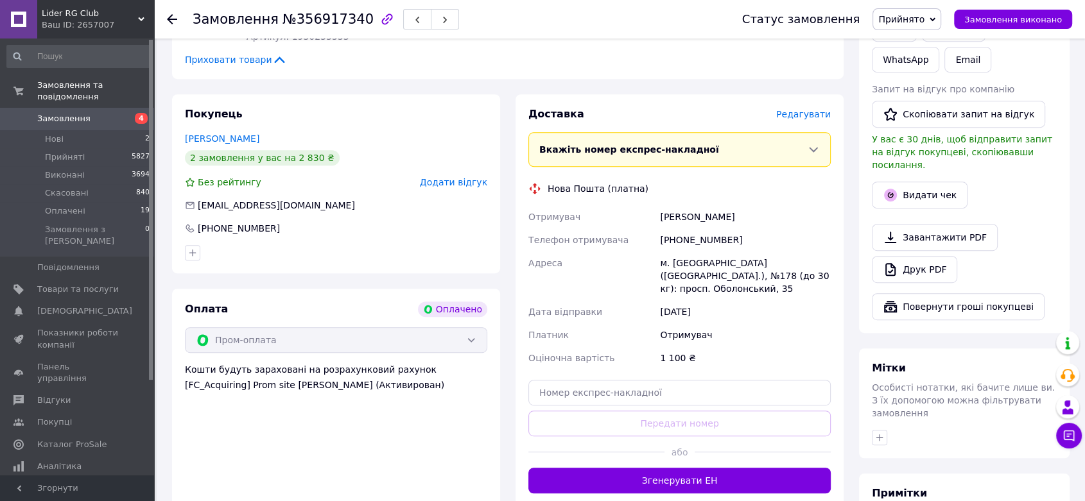
scroll to position [642, 0]
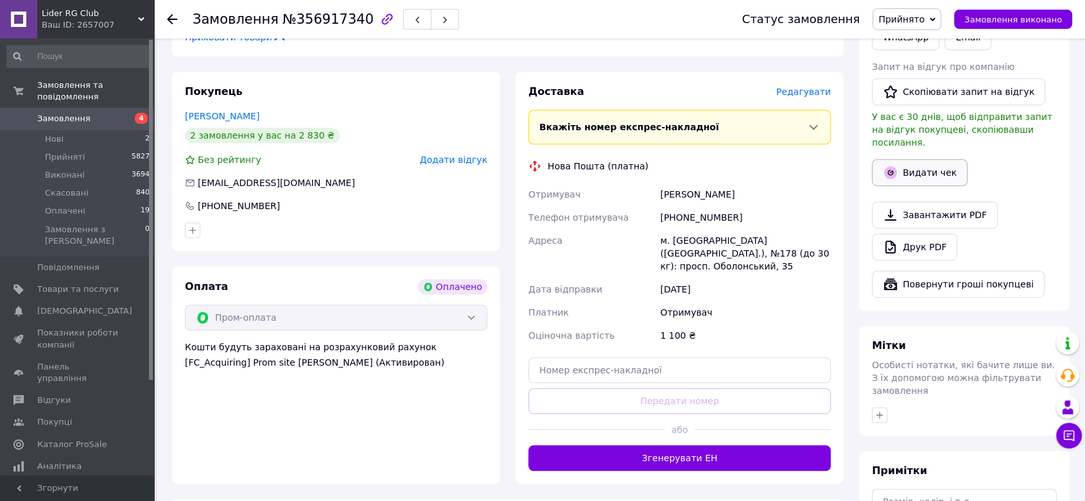
click at [914, 159] on button "Видати чек" at bounding box center [920, 172] width 96 height 27
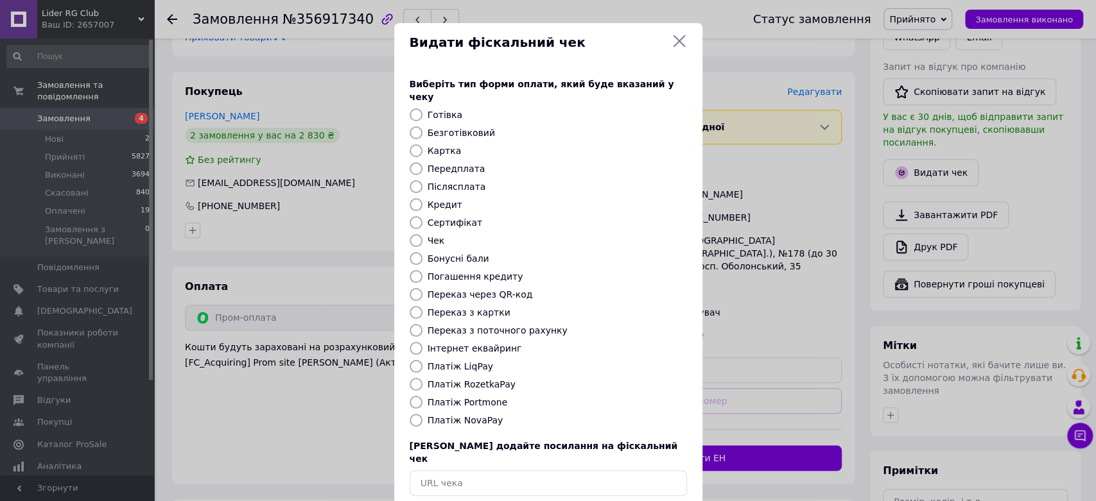
click at [465, 379] on label "Платіж RozetkaPay" at bounding box center [471, 384] width 88 height 10
click at [422, 378] on input "Платіж RozetkaPay" at bounding box center [415, 384] width 13 height 13
radio input "true"
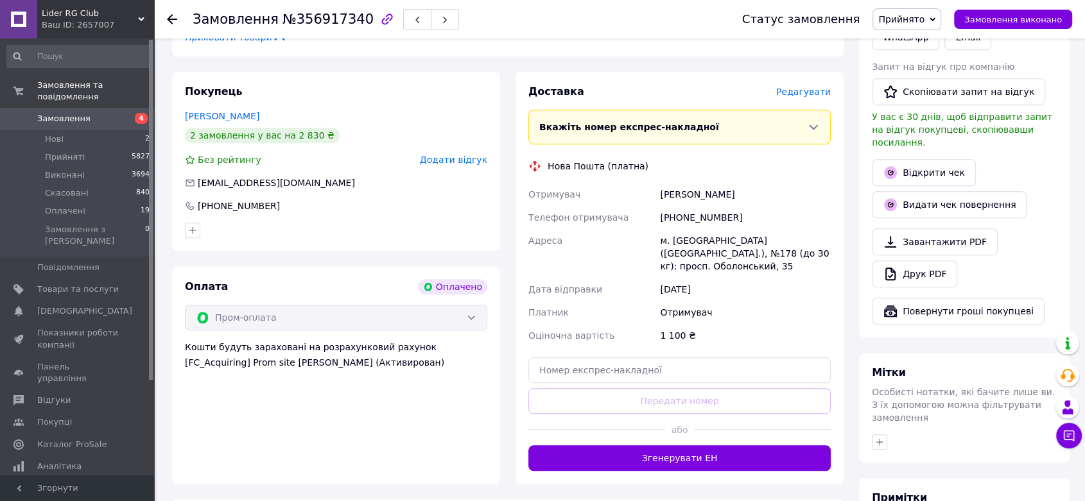
click at [645, 72] on div "Доставка [PERSON_NAME] Вкажіть номер експрес-накладної Обов'язково введіть номе…" at bounding box center [679, 278] width 328 height 412
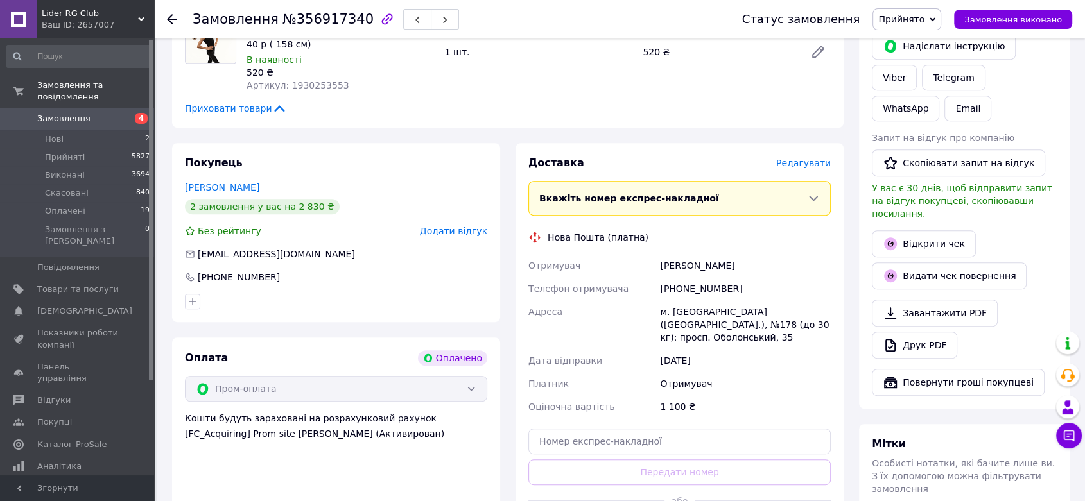
scroll to position [714, 0]
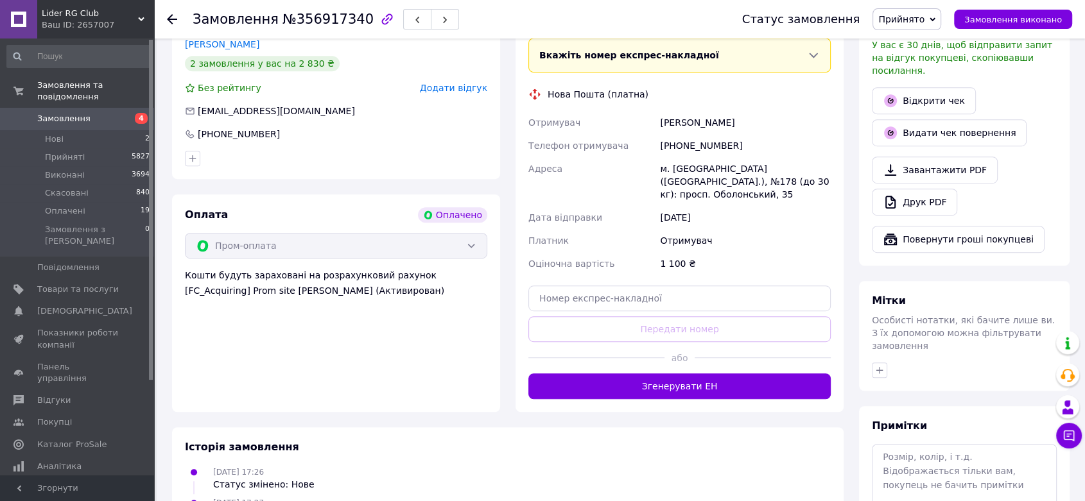
drag, startPoint x: 737, startPoint y: 343, endPoint x: 746, endPoint y: 341, distance: 9.2
click at [738, 374] on button "Згенерувати ЕН" at bounding box center [679, 387] width 302 height 26
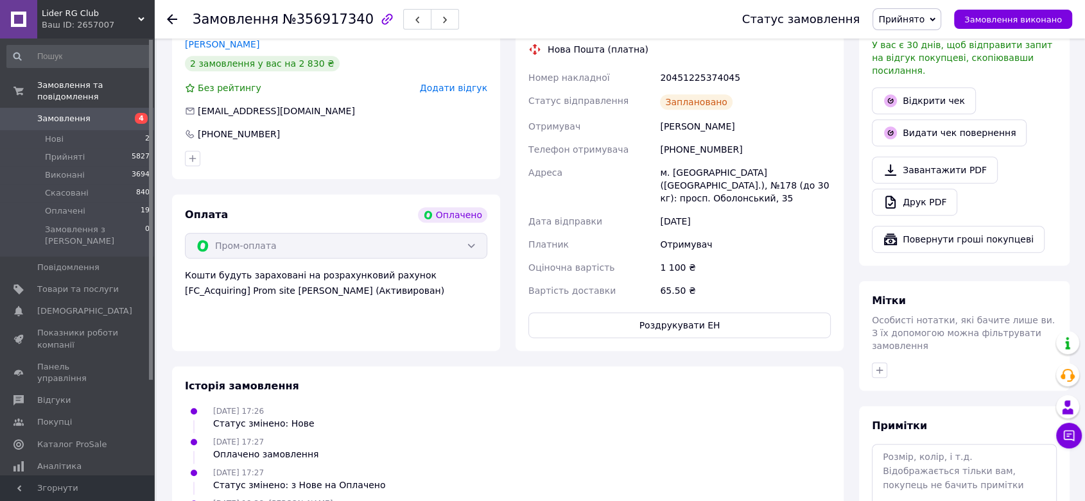
click at [174, 23] on icon at bounding box center [172, 19] width 10 height 10
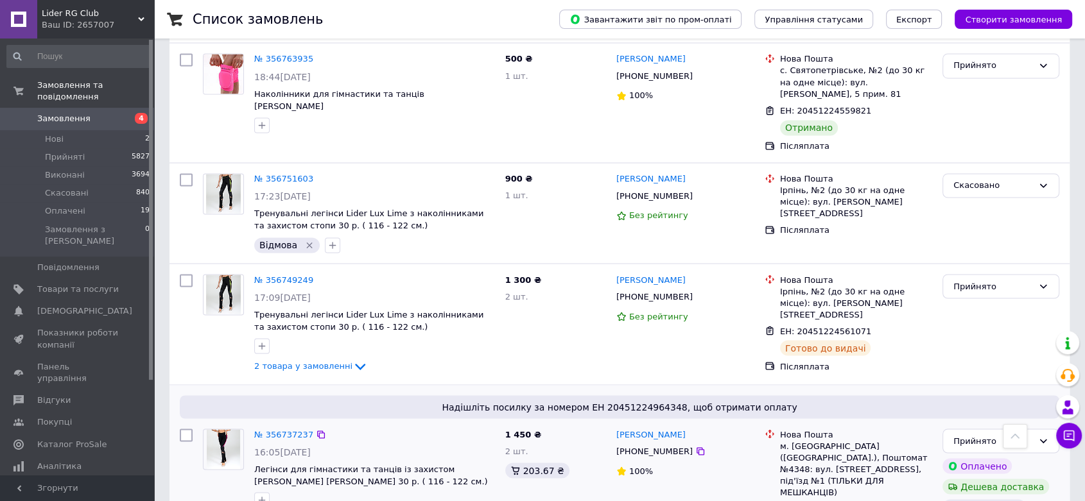
scroll to position [2236, 0]
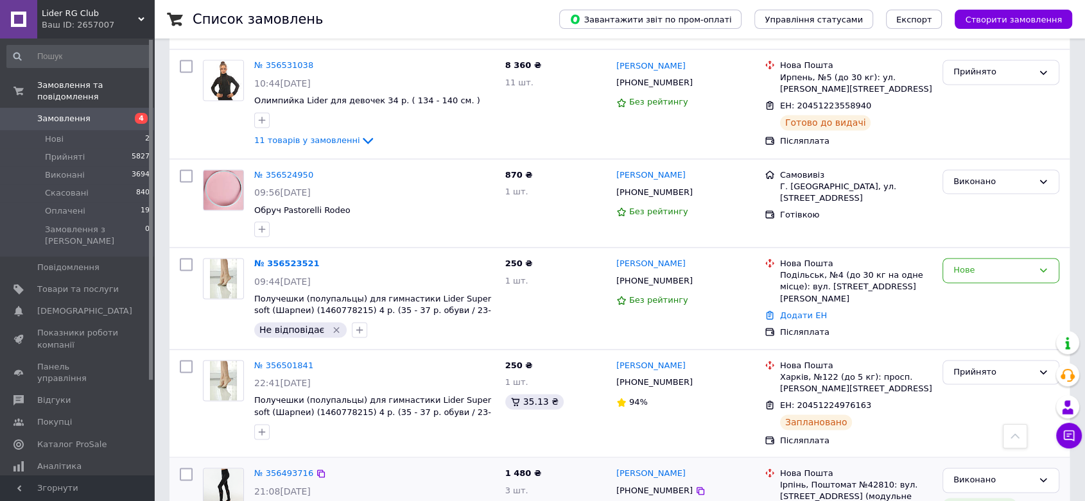
scroll to position [1936, 0]
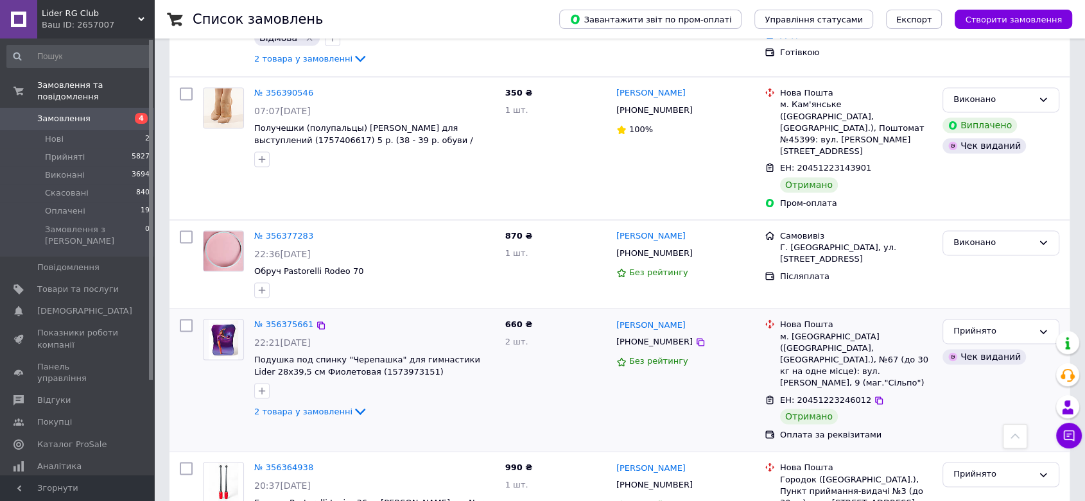
scroll to position [1997, 0]
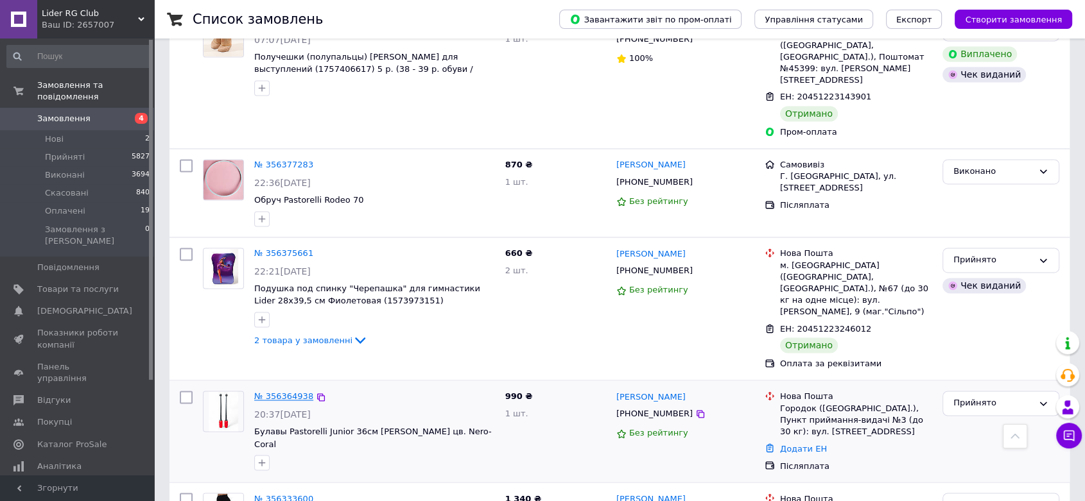
click at [282, 392] on link "№ 356364938" at bounding box center [283, 397] width 59 height 10
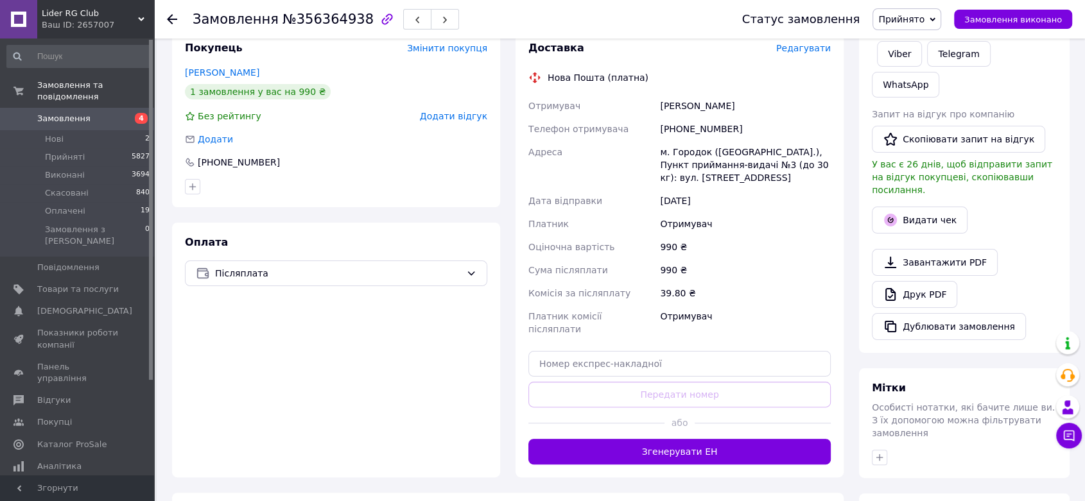
scroll to position [205, 0]
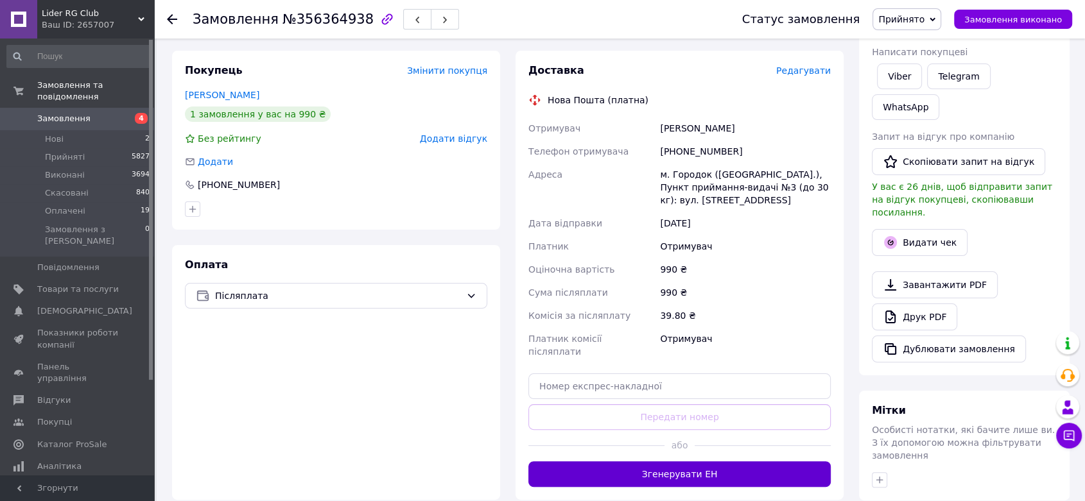
click at [755, 465] on button "Згенерувати ЕН" at bounding box center [679, 474] width 302 height 26
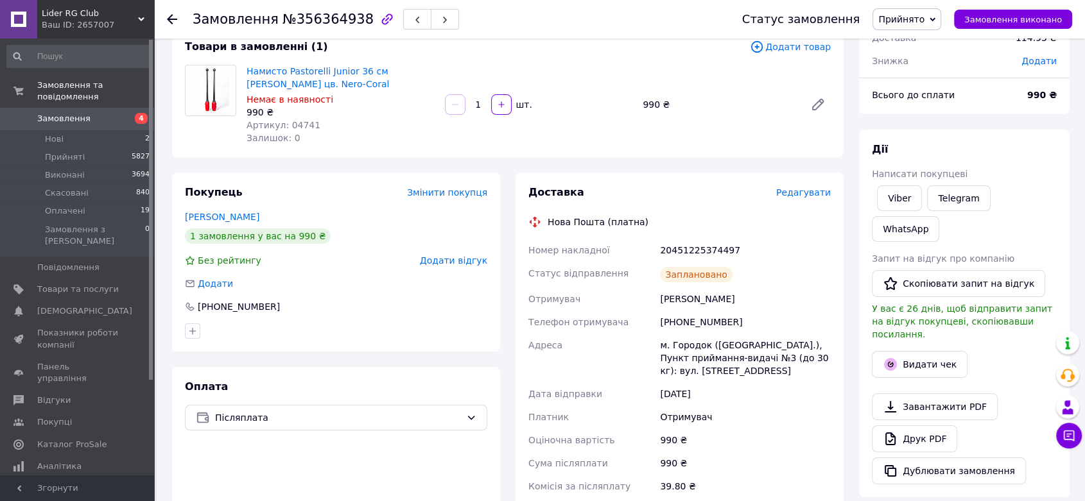
scroll to position [62, 0]
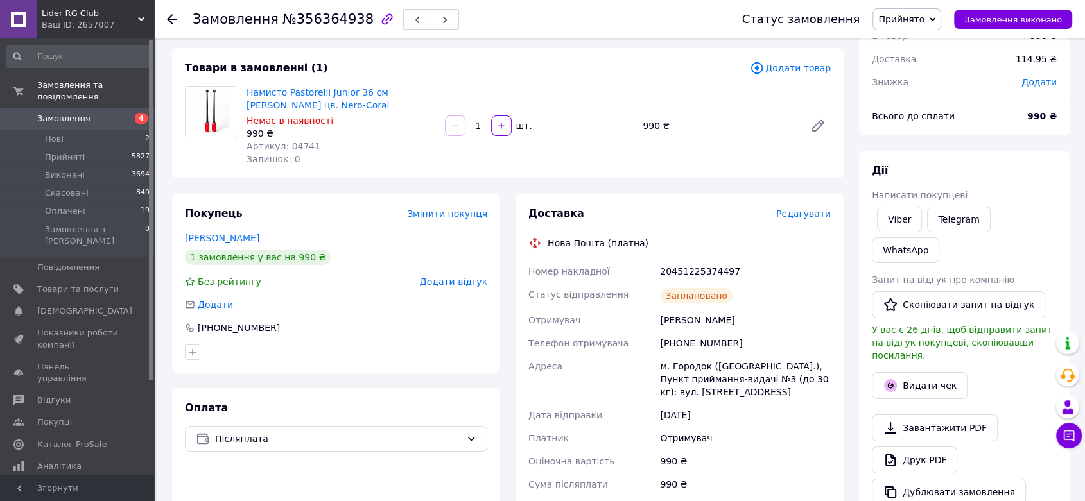
click at [172, 22] on use at bounding box center [172, 19] width 10 height 10
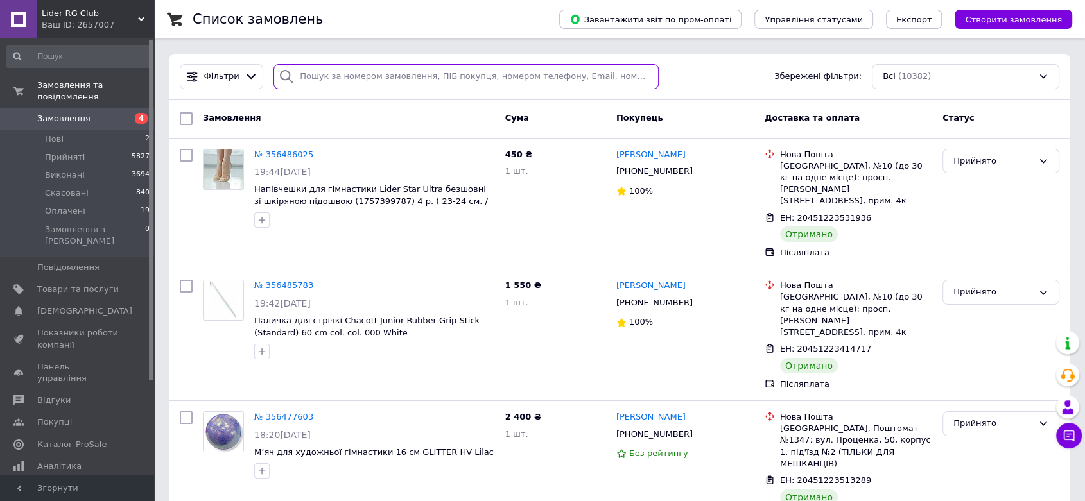
click at [374, 73] on input "search" at bounding box center [465, 76] width 385 height 25
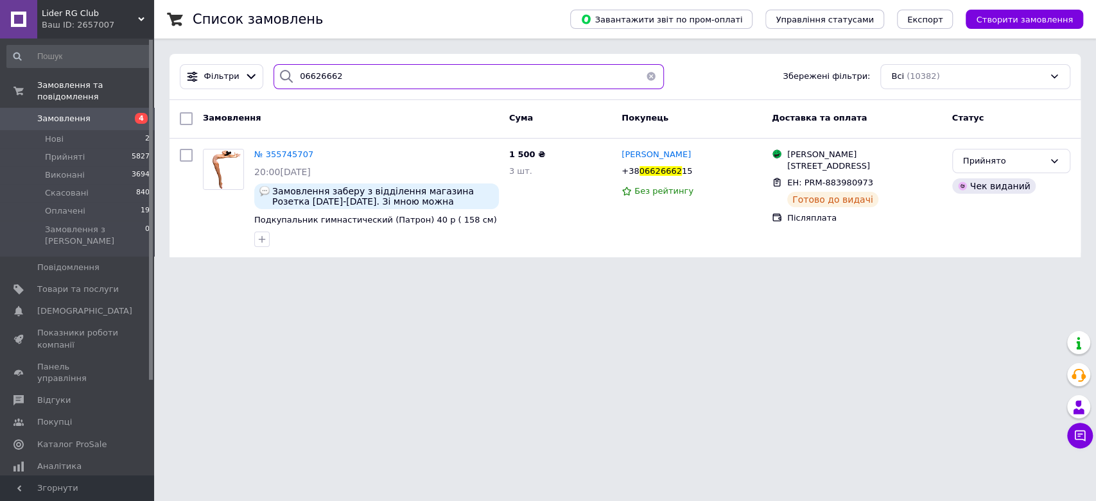
type input "06626662"
